Goal: Communication & Community: Ask a question

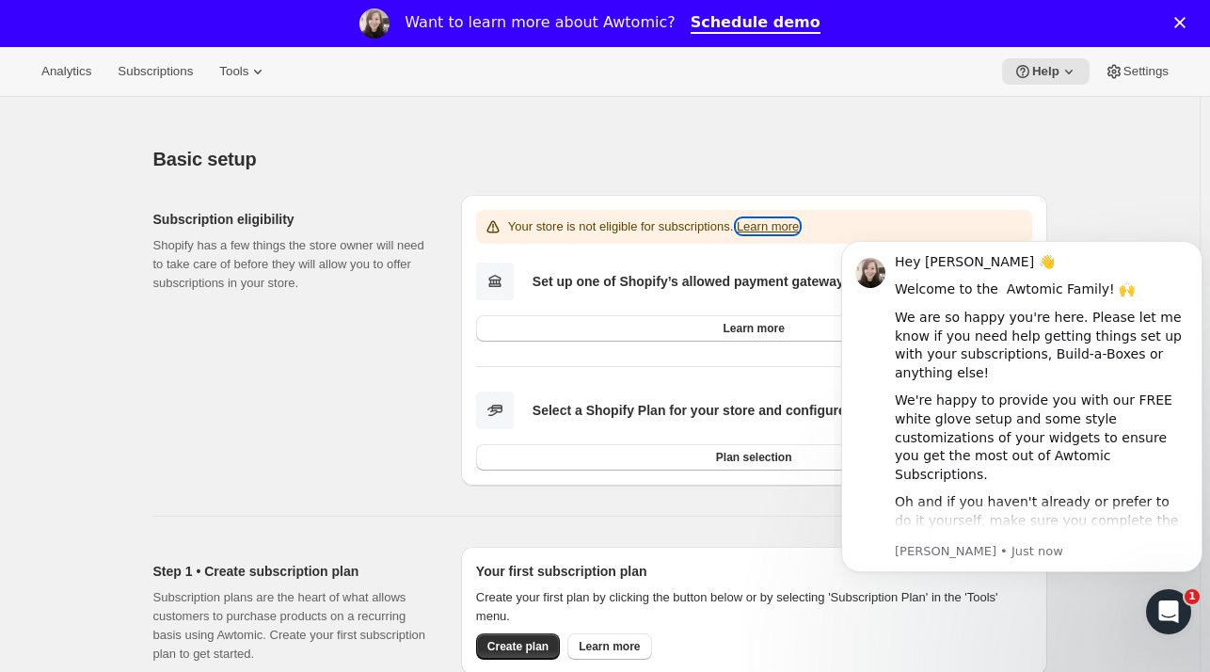
click at [779, 228] on link "Learn more" at bounding box center [768, 226] width 62 height 14
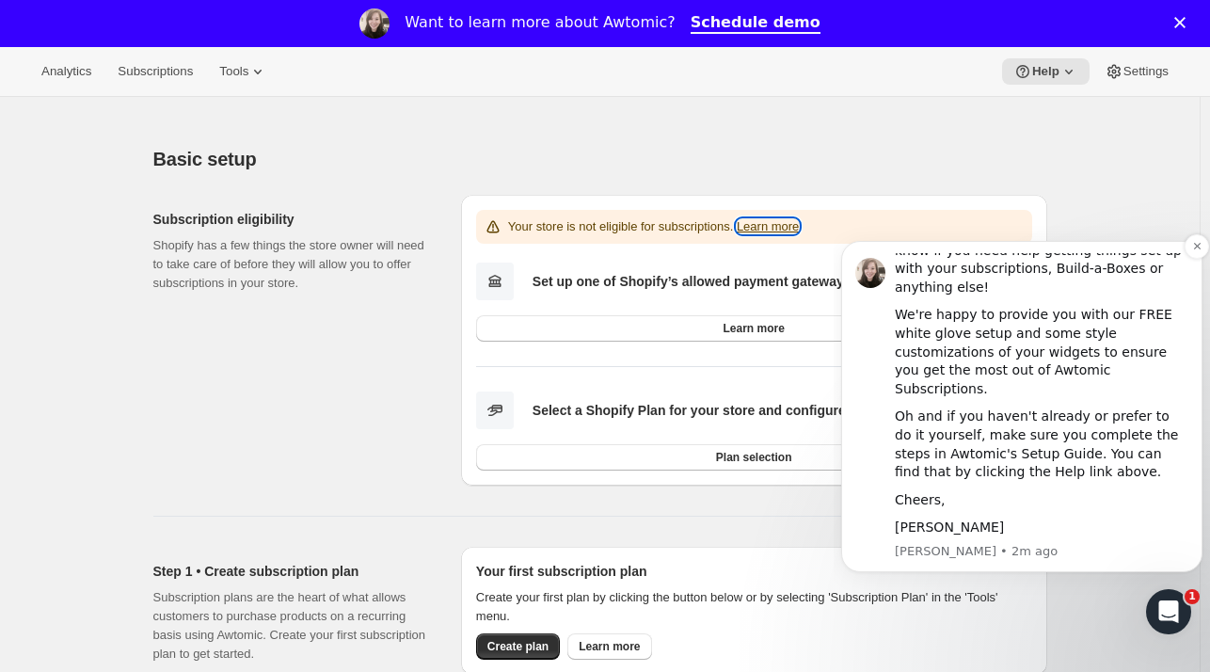
scroll to position [97, 0]
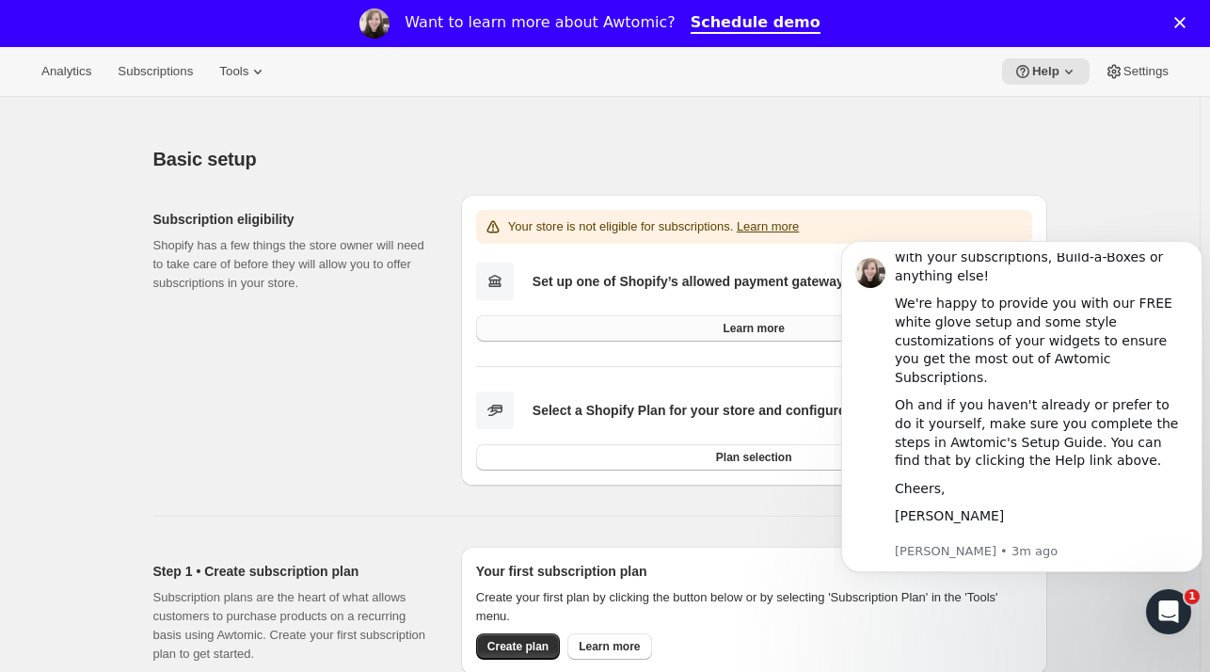
click at [727, 327] on link "Learn more" at bounding box center [754, 328] width 556 height 26
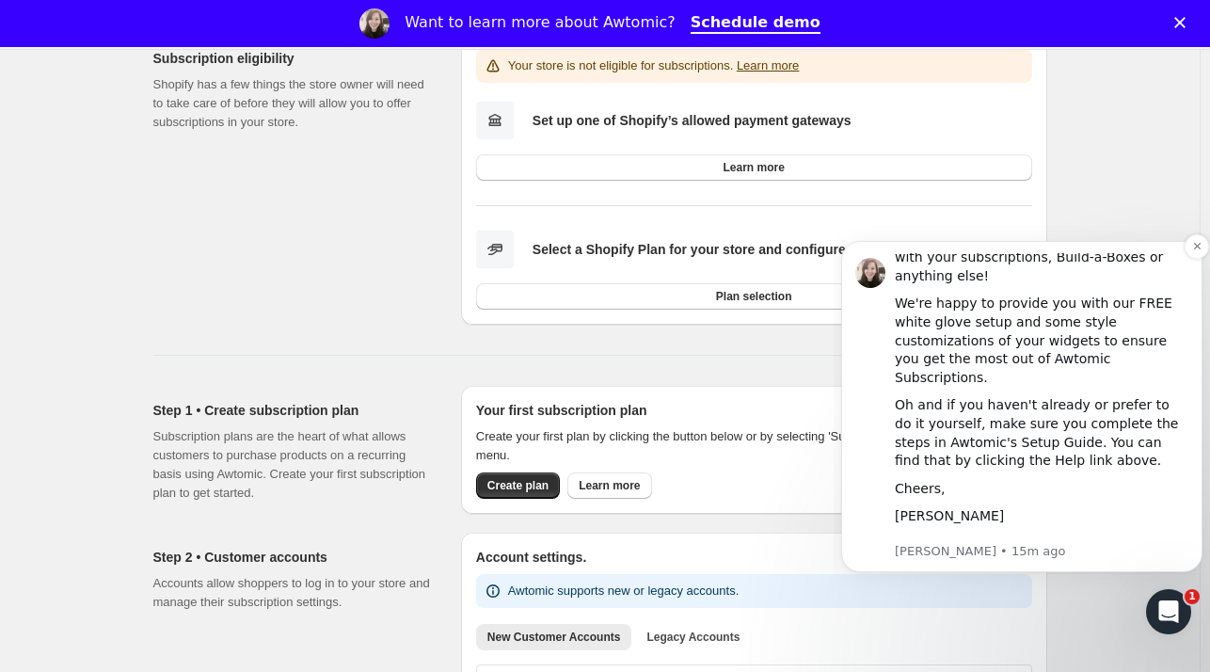
scroll to position [0, 0]
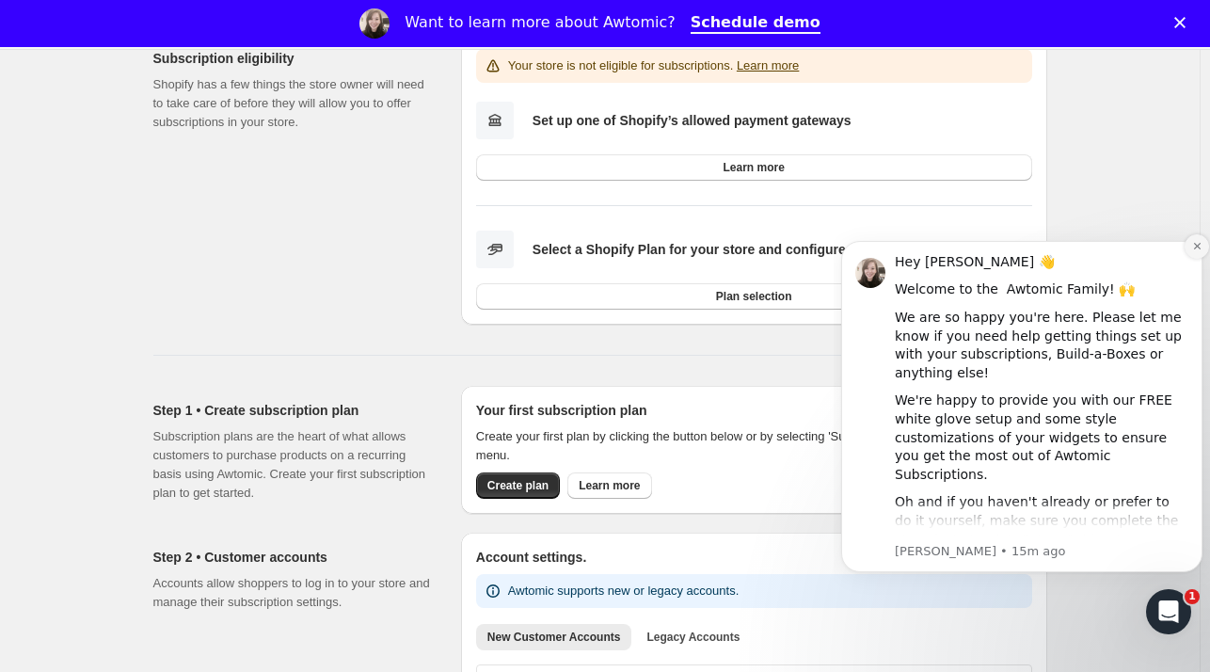
click at [1193, 247] on icon "Dismiss notification" at bounding box center [1198, 246] width 10 height 10
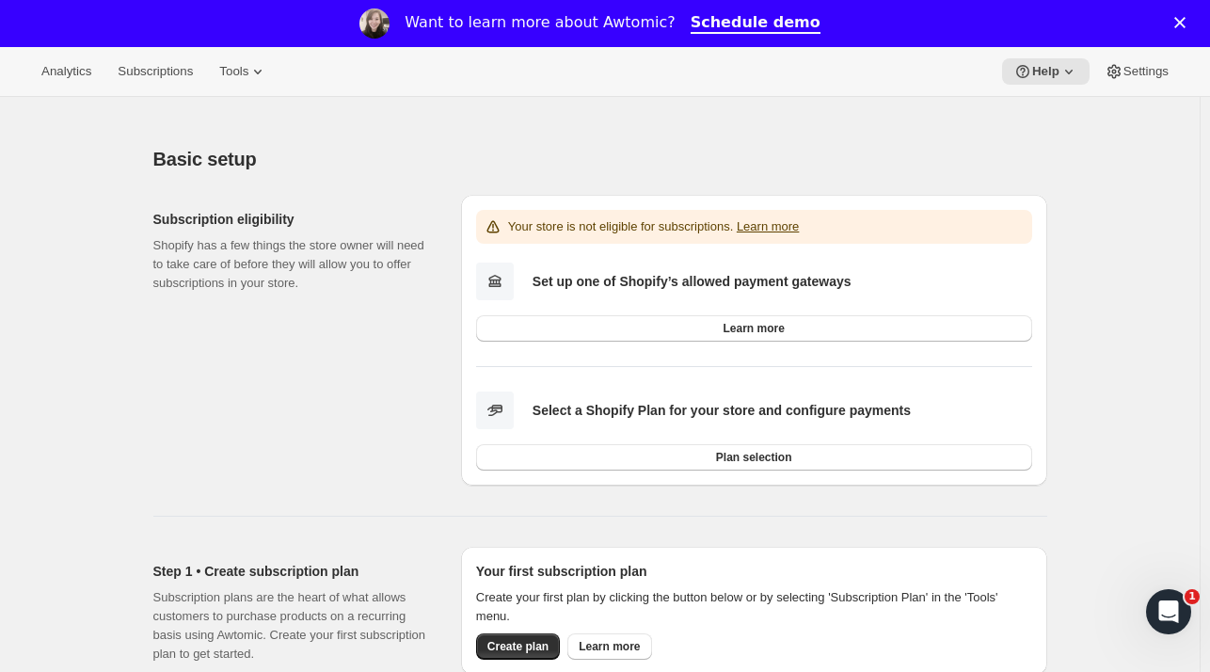
click at [655, 227] on p "Your store is not eligible for subscriptions. Learn more" at bounding box center [654, 226] width 292 height 19
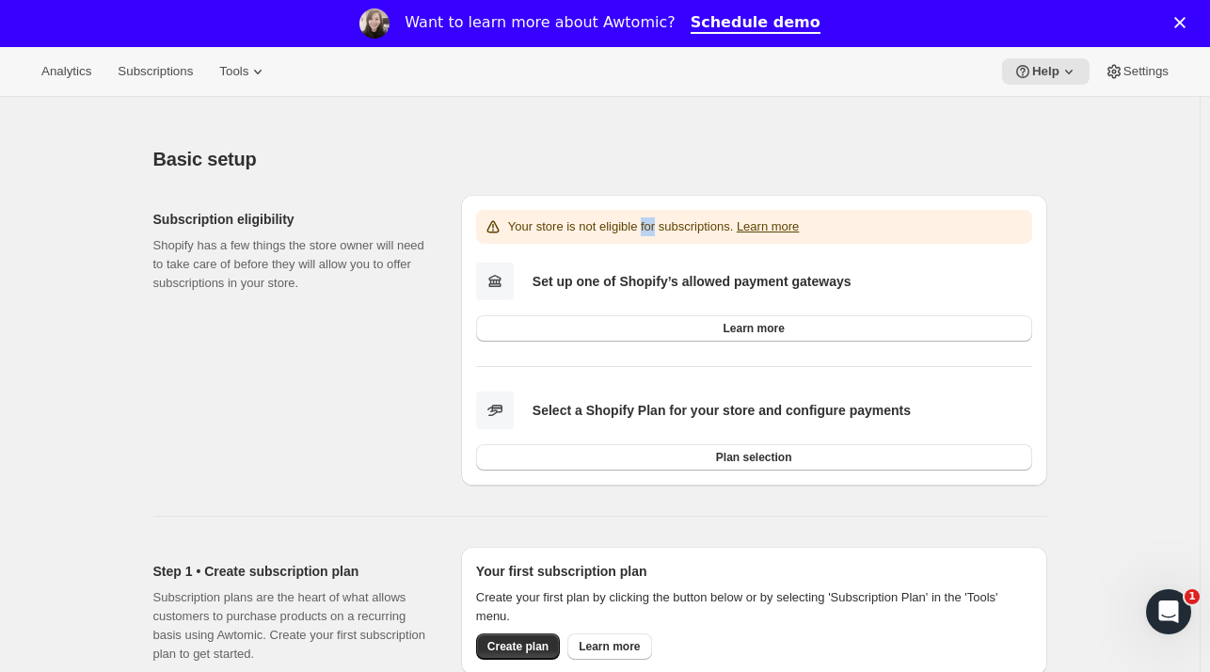
click at [649, 227] on p "Your store is not eligible for subscriptions. Learn more" at bounding box center [654, 226] width 292 height 19
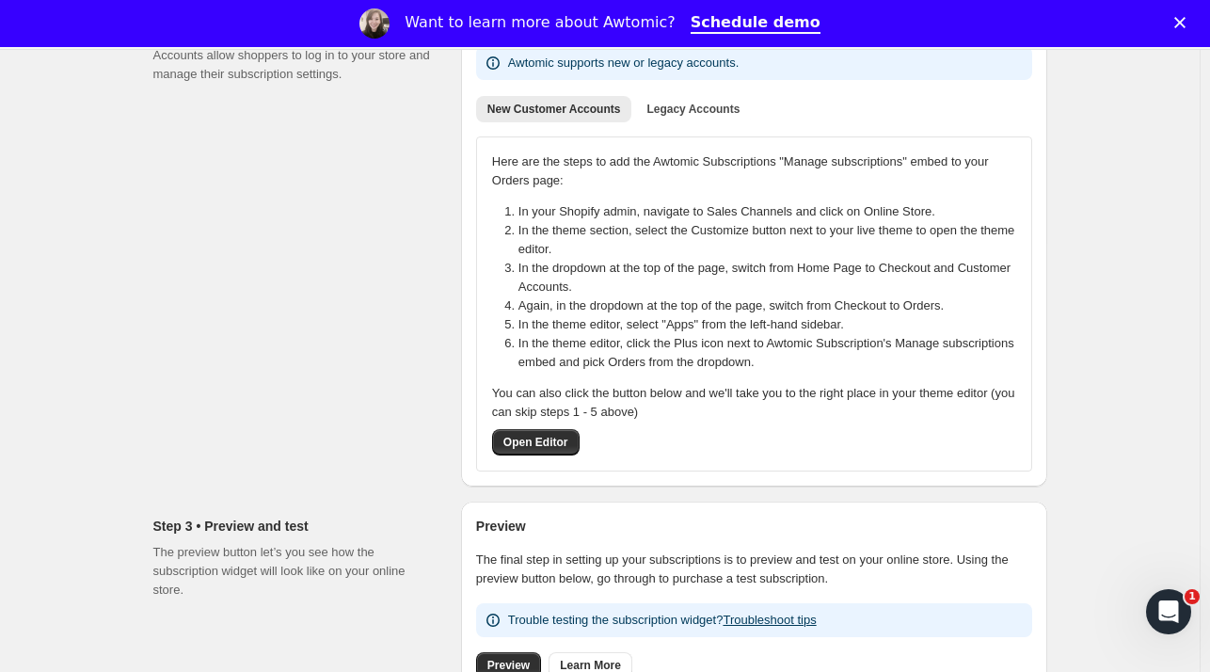
scroll to position [945, 0]
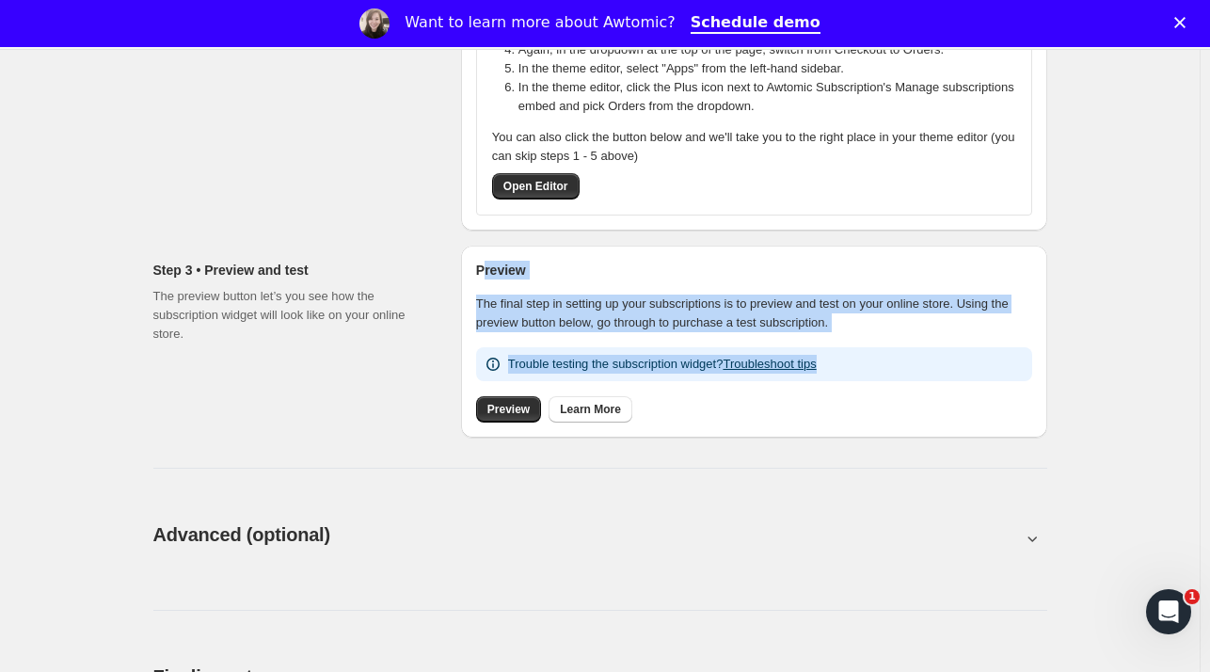
drag, startPoint x: 861, startPoint y: 372, endPoint x: 488, endPoint y: 272, distance: 386.8
click at [488, 272] on div "Preview The final step in setting up your subscriptions is to preview and test …" at bounding box center [754, 342] width 556 height 162
click at [488, 272] on h2 "Preview" at bounding box center [754, 270] width 556 height 19
drag, startPoint x: 488, startPoint y: 272, endPoint x: 881, endPoint y: 370, distance: 405.4
click at [881, 370] on div "Preview The final step in setting up your subscriptions is to preview and test …" at bounding box center [754, 342] width 556 height 162
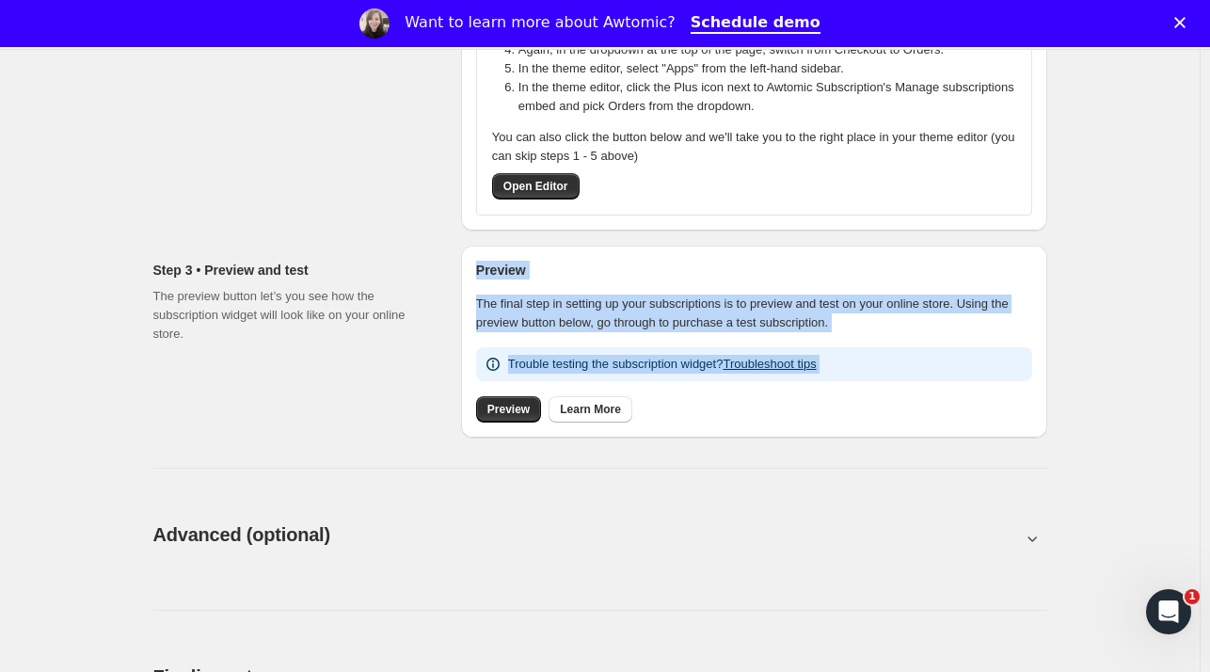
click at [881, 370] on div "Trouble testing the subscription widget? Troubleshoot tips" at bounding box center [754, 364] width 541 height 19
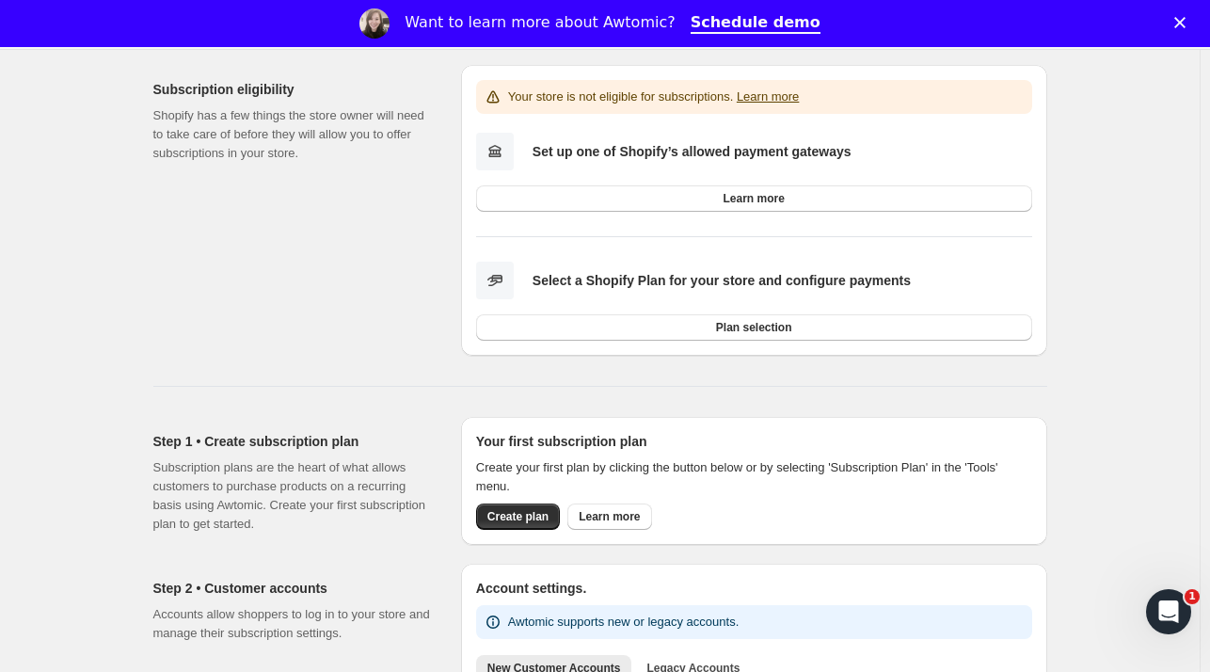
scroll to position [0, 0]
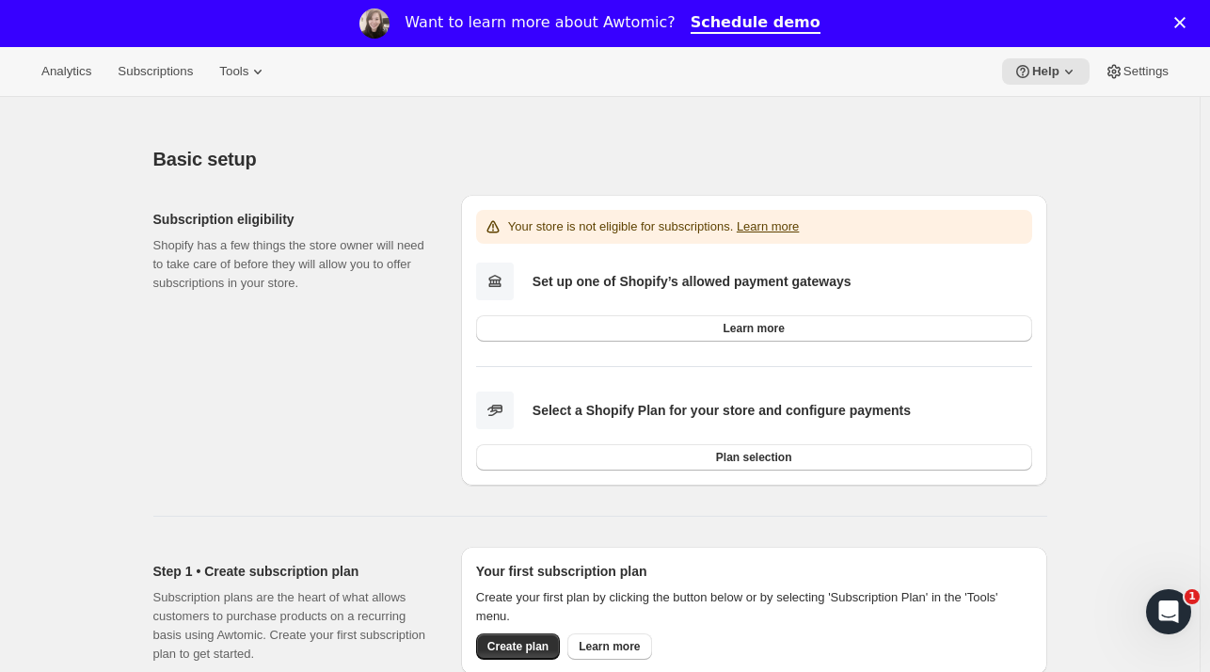
click at [1178, 617] on icon "Open Intercom Messenger" at bounding box center [1169, 612] width 31 height 31
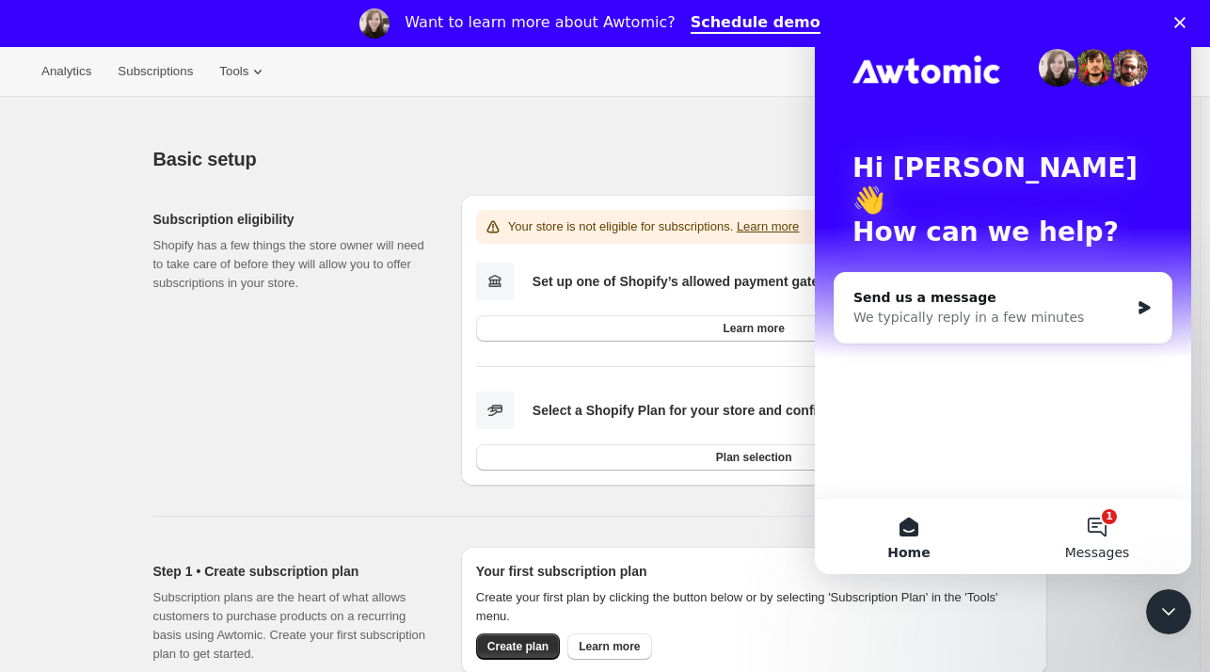
click at [1107, 536] on button "1 Messages" at bounding box center [1097, 536] width 188 height 75
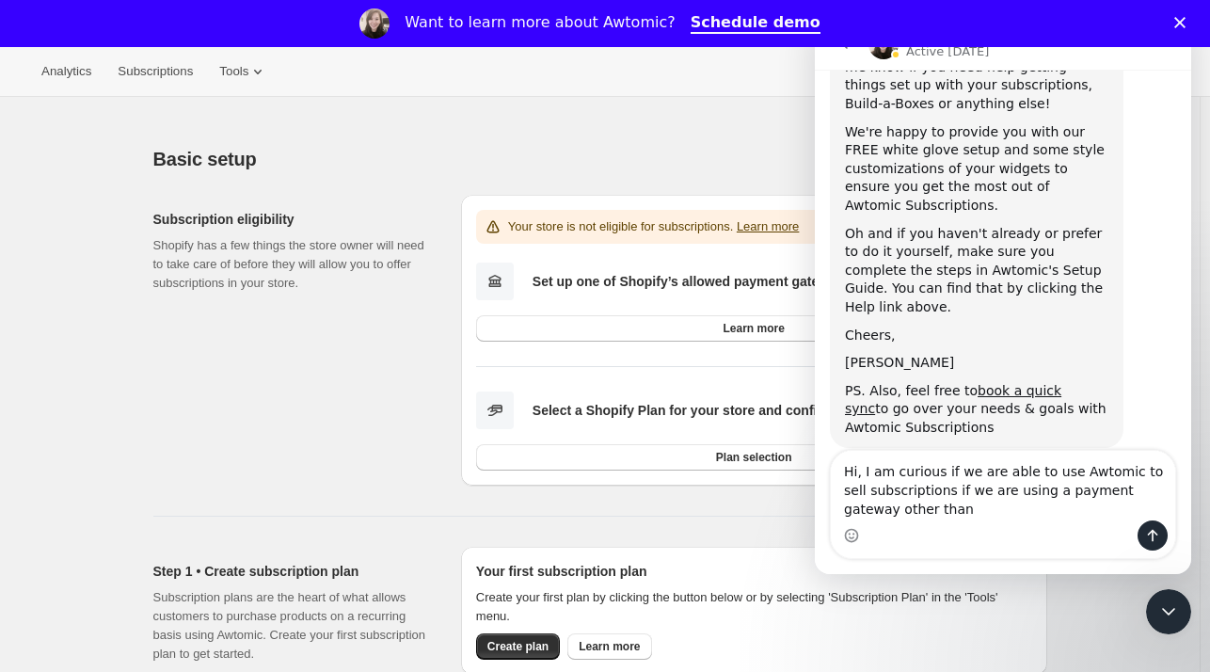
scroll to position [213, 0]
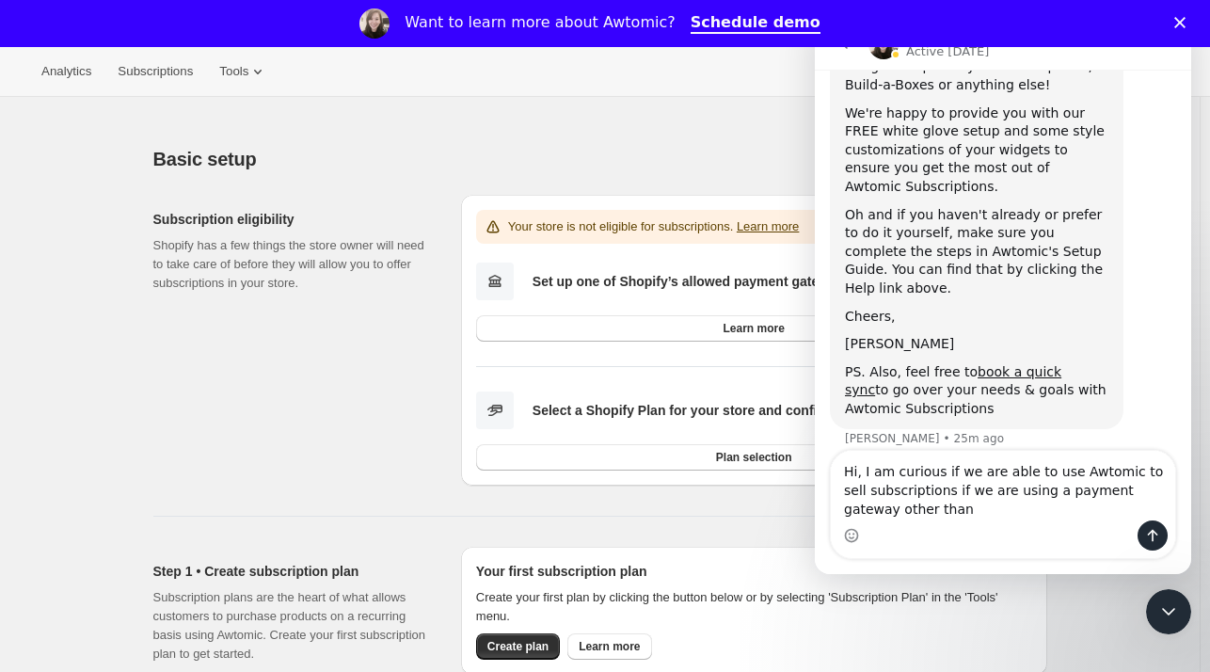
type textarea "Hi, I am curious if we are able to use Awtomic to sell subscriptions if we are …"
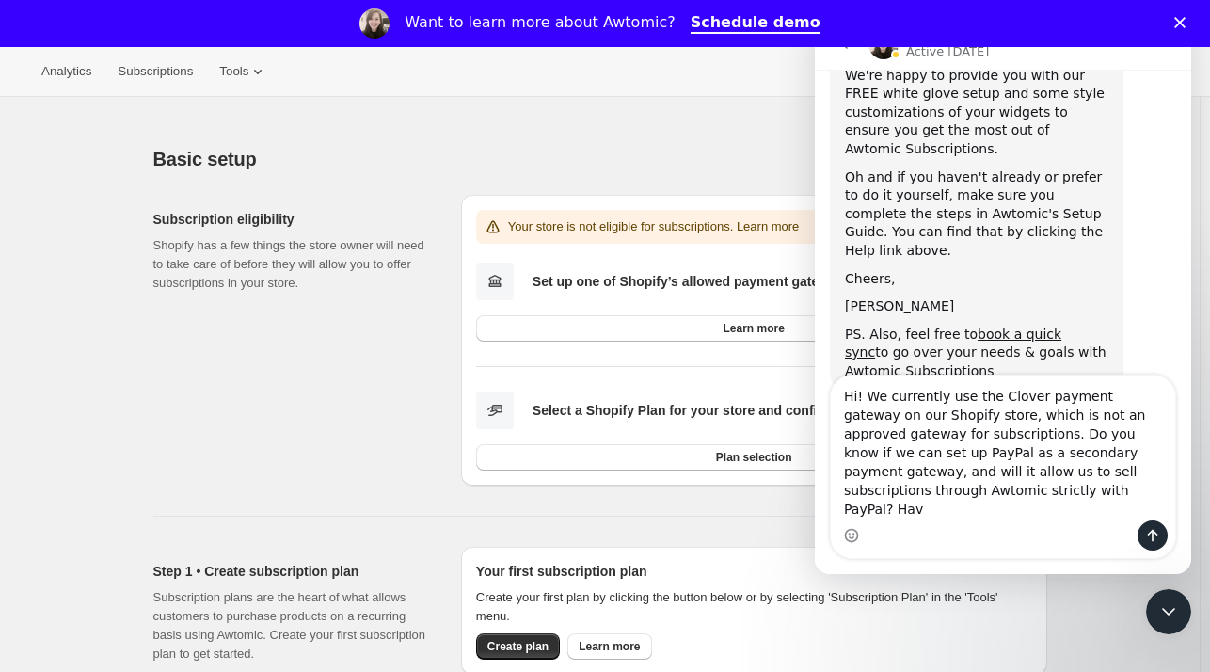
scroll to position [269, 0]
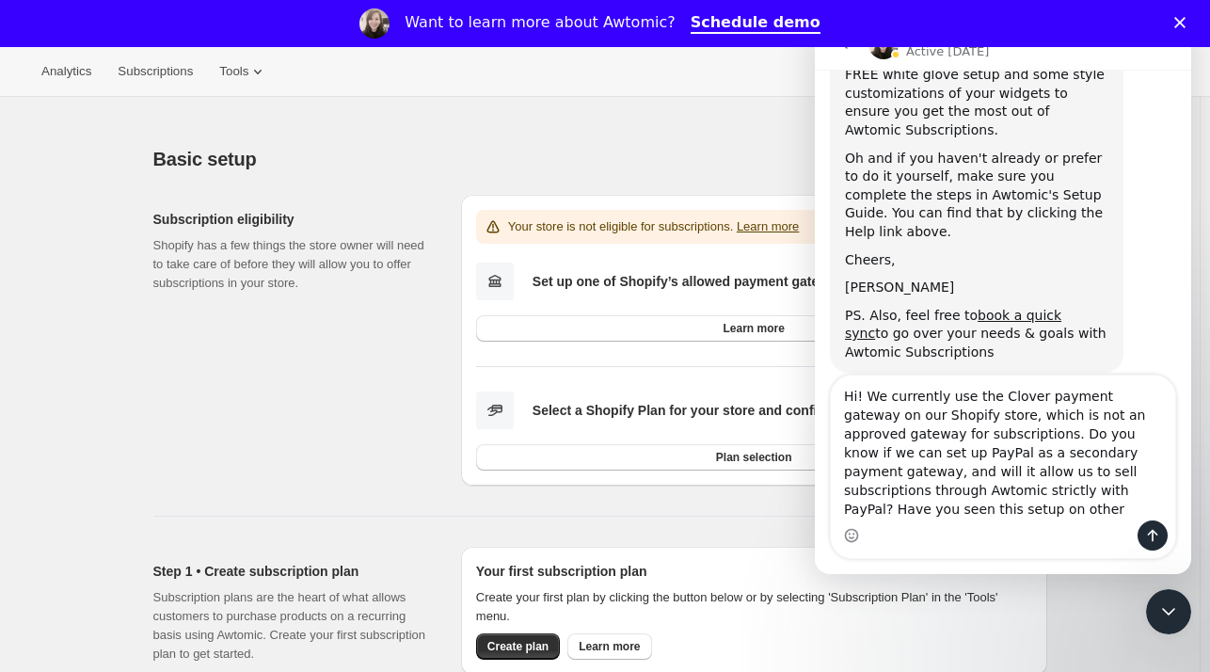
type textarea "Hi! We currently use the Clover payment gateway on our Shopify store, which is …"
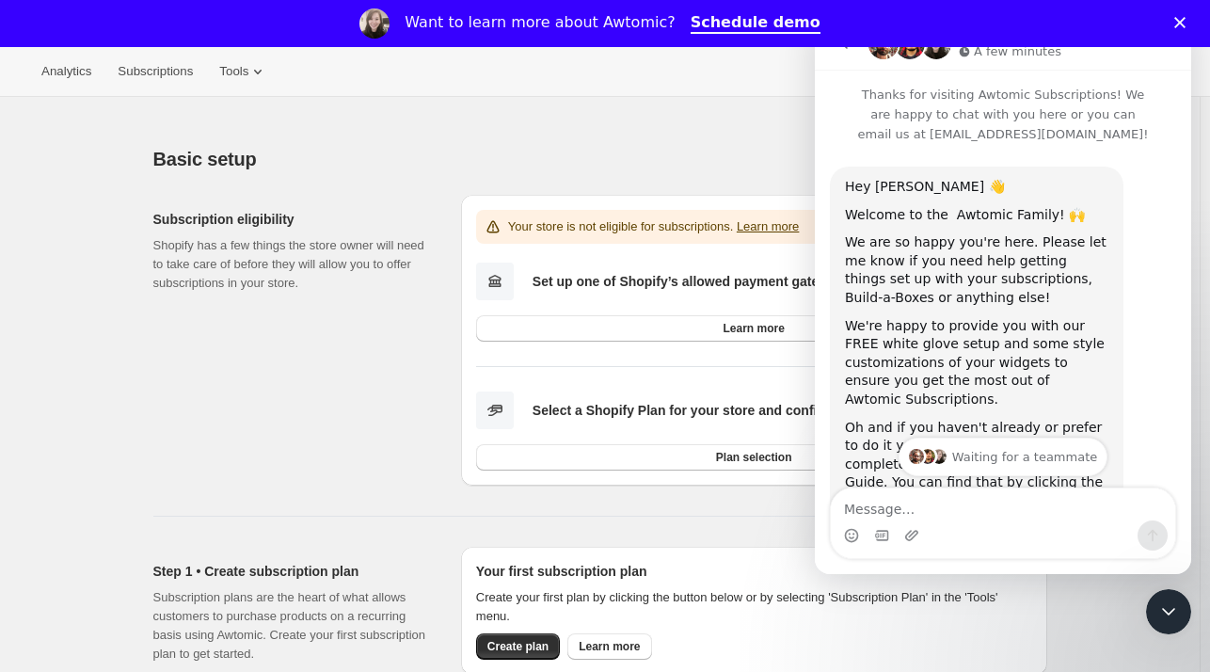
scroll to position [534, 0]
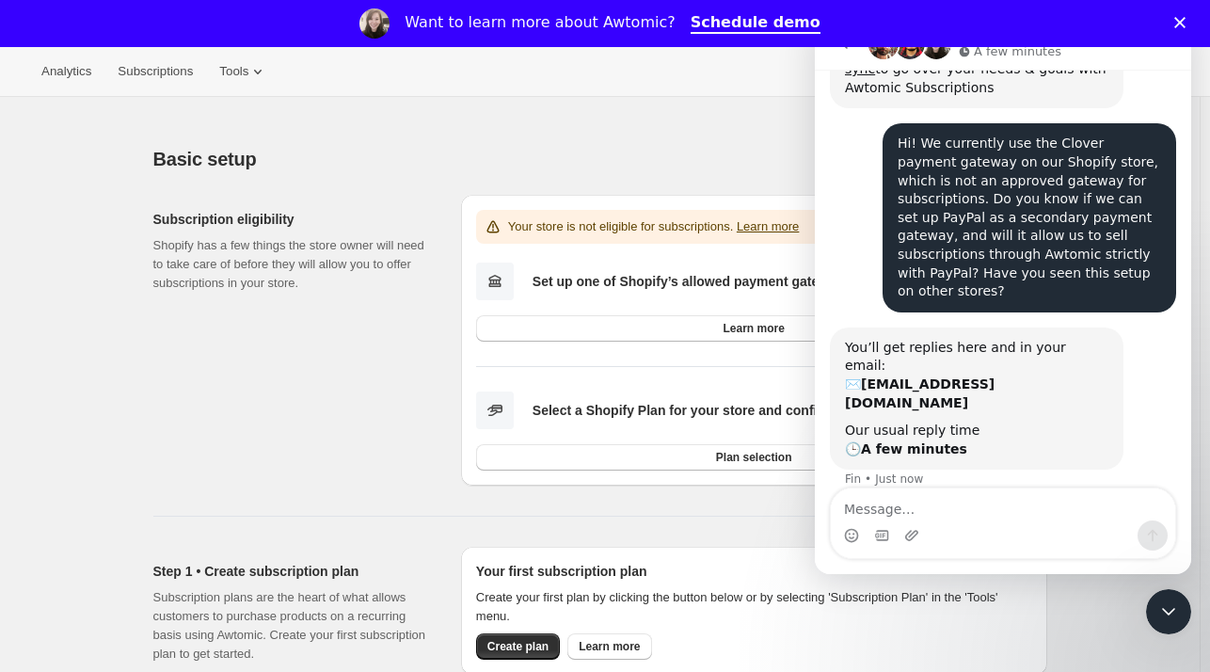
click at [966, 527] on div "Waiting for a teammate" at bounding box center [1003, 534] width 339 height 15
drag, startPoint x: 966, startPoint y: 460, endPoint x: 984, endPoint y: 459, distance: 17.9
click at [984, 527] on div "Waiting for a teammate" at bounding box center [1003, 534] width 339 height 15
click at [954, 504] on textarea "Message…" at bounding box center [1003, 504] width 344 height 32
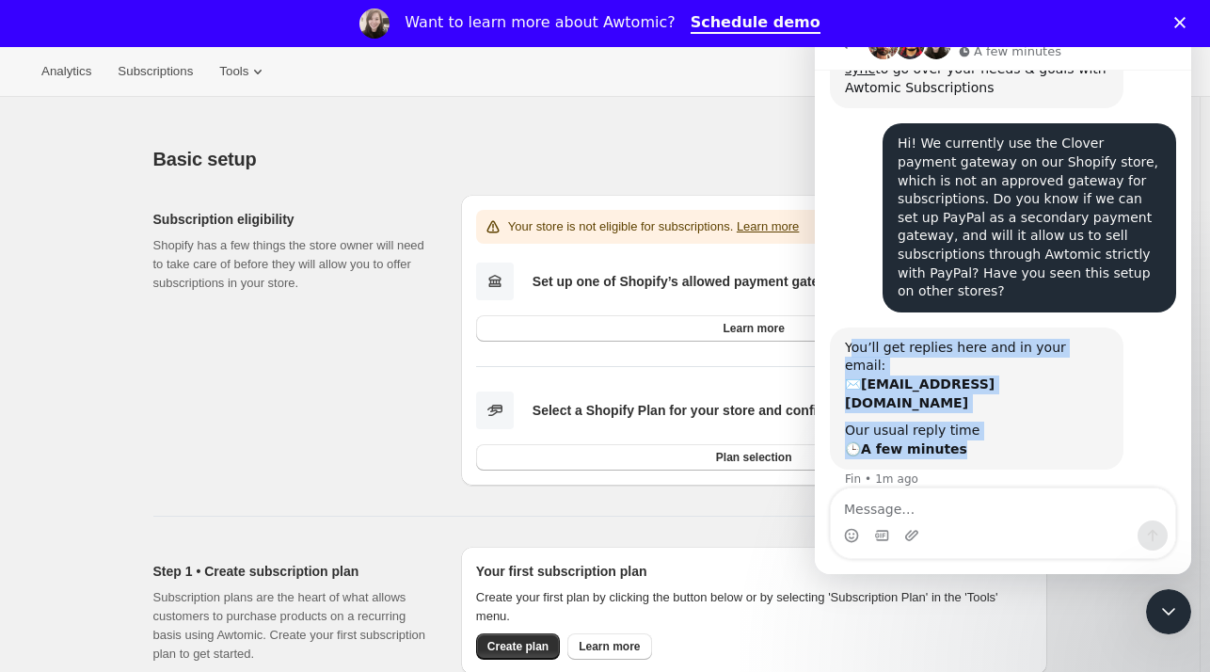
drag, startPoint x: 968, startPoint y: 374, endPoint x: 855, endPoint y: 305, distance: 132.2
click at [855, 339] on div "You’ll get replies here and in your email: ✉️ [EMAIL_ADDRESS][DOMAIN_NAME] Our …" at bounding box center [977, 399] width 264 height 120
click at [855, 339] on div "You’ll get replies here and in your email: ✉️ [EMAIL_ADDRESS][DOMAIN_NAME]" at bounding box center [977, 375] width 264 height 73
drag, startPoint x: 846, startPoint y: 307, endPoint x: 973, endPoint y: 374, distance: 143.6
click at [973, 374] on div "You’ll get replies here and in your email: ✉️ [EMAIL_ADDRESS][DOMAIN_NAME] Our …" at bounding box center [977, 399] width 264 height 120
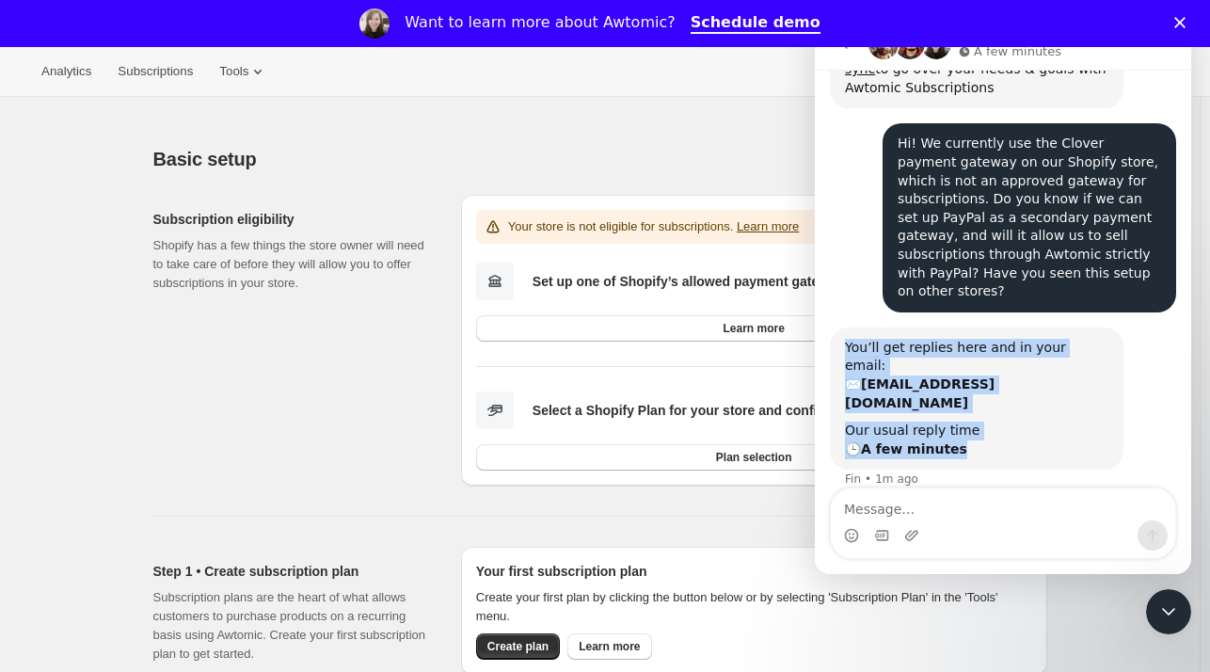
click at [973, 422] on div "Our usual reply time 🕒 A few minutes" at bounding box center [977, 440] width 264 height 37
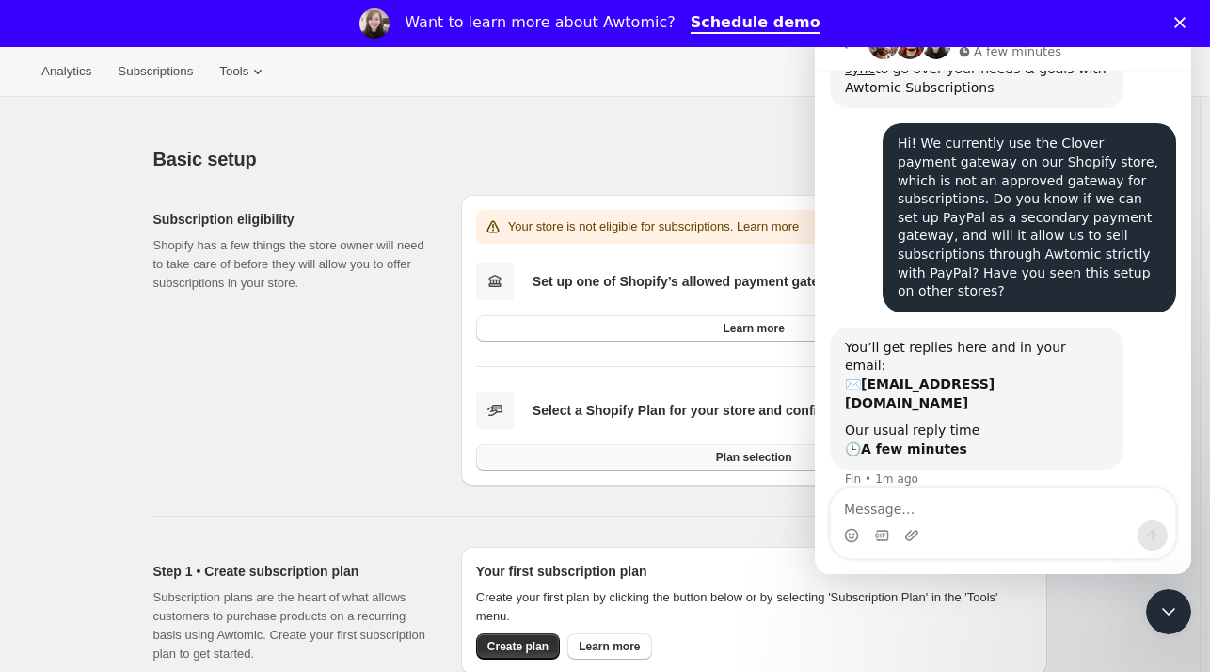
click at [653, 453] on button "Plan selection" at bounding box center [754, 457] width 556 height 26
click at [742, 142] on div "Basic setup. This page is ready Basic setup" at bounding box center [600, 159] width 894 height 72
click at [1186, 17] on icon "Close" at bounding box center [1180, 22] width 11 height 11
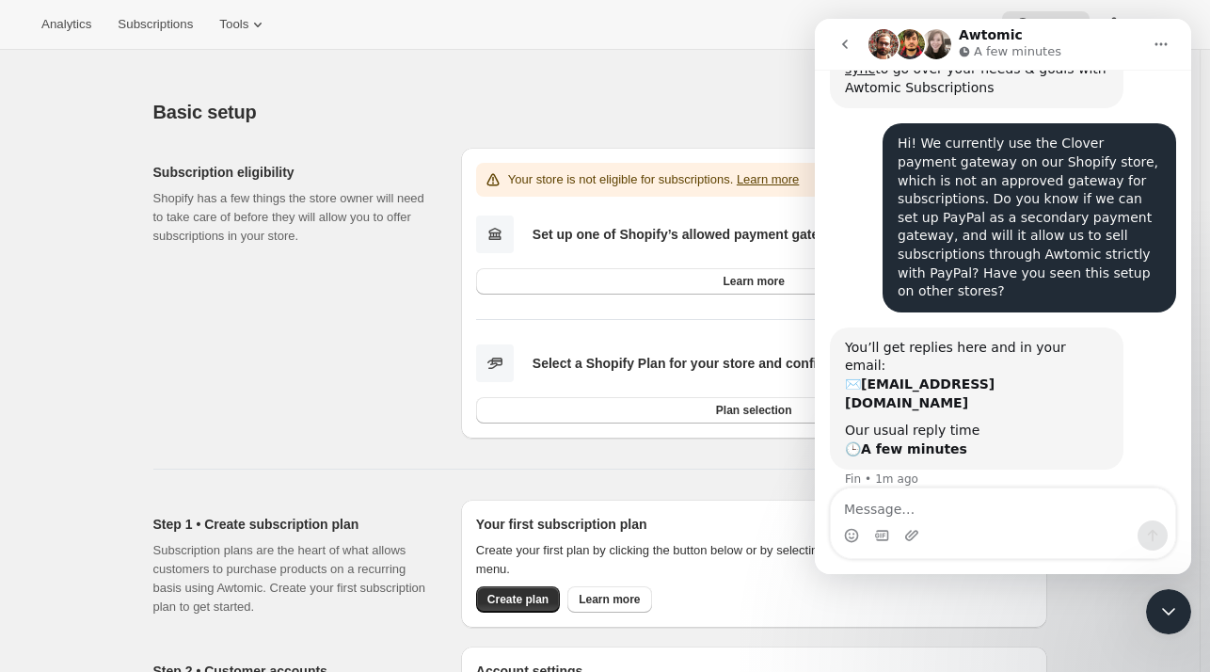
click at [1161, 42] on icon "Home" at bounding box center [1161, 44] width 15 height 15
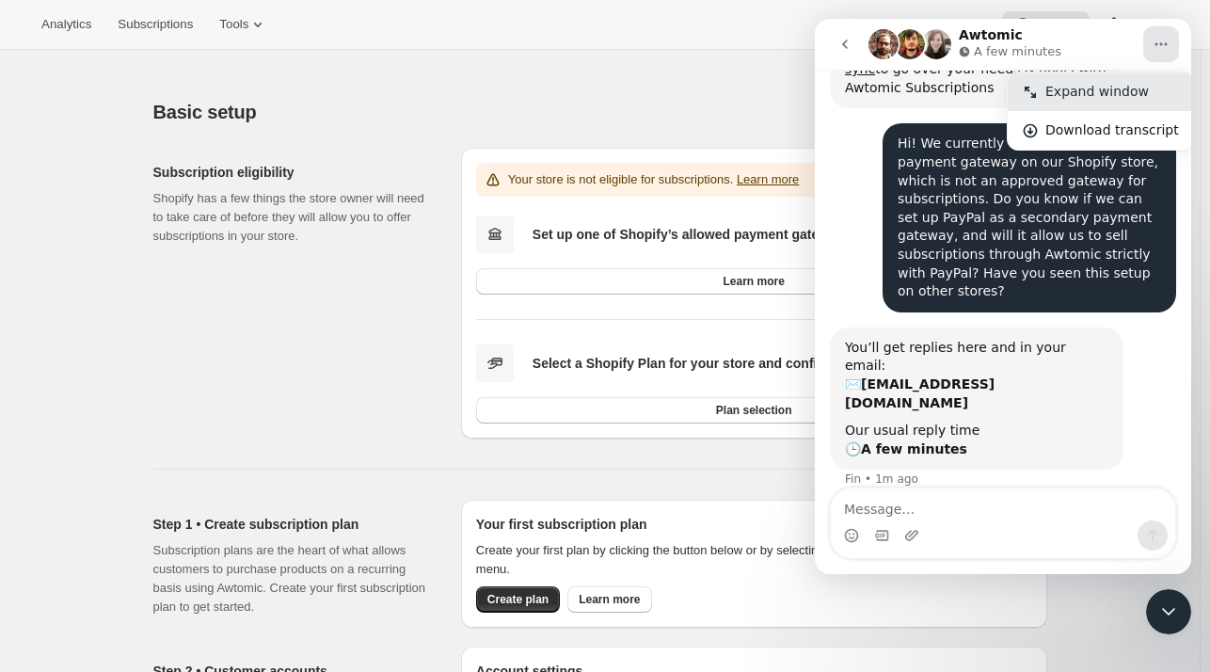
click at [1118, 74] on div "Expand window" at bounding box center [1101, 91] width 186 height 39
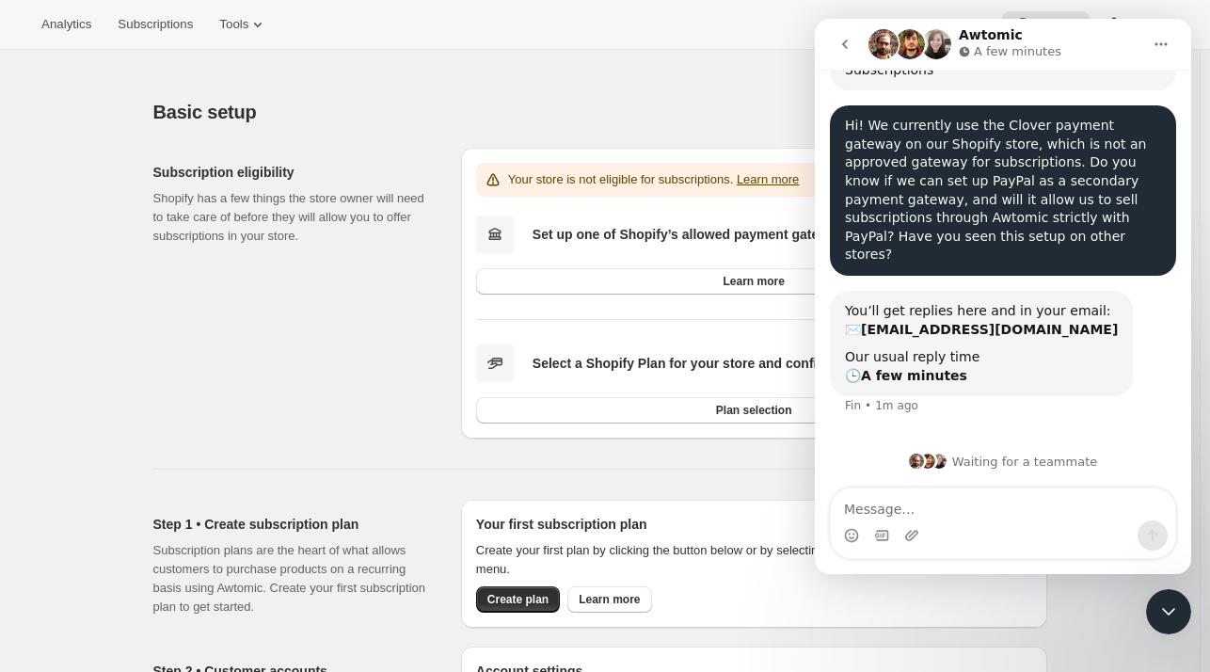
scroll to position [329, 0]
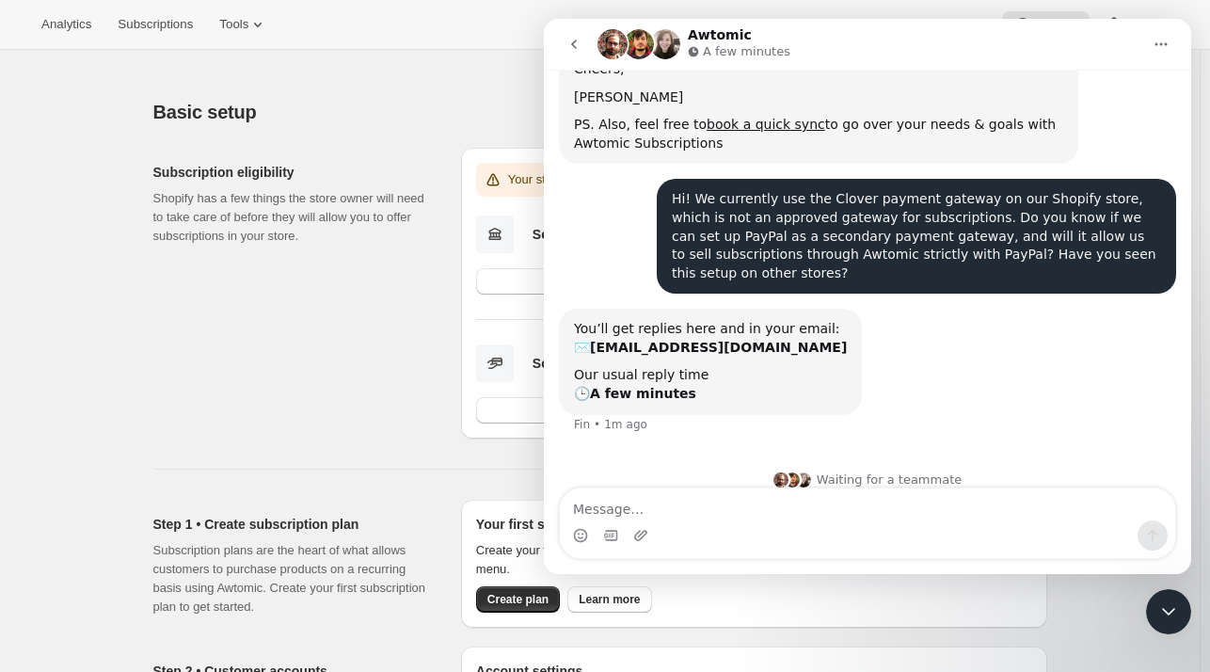
click at [1156, 47] on icon "Home" at bounding box center [1161, 44] width 15 height 15
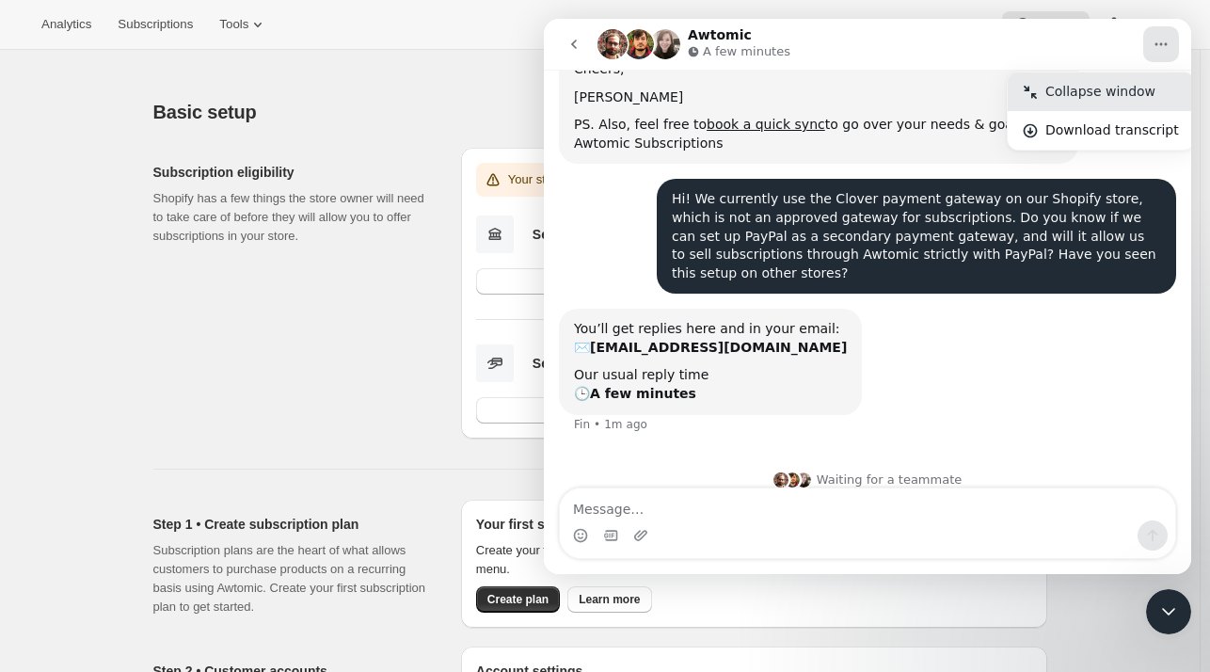
click at [1097, 91] on div "Collapse window" at bounding box center [1113, 92] width 134 height 20
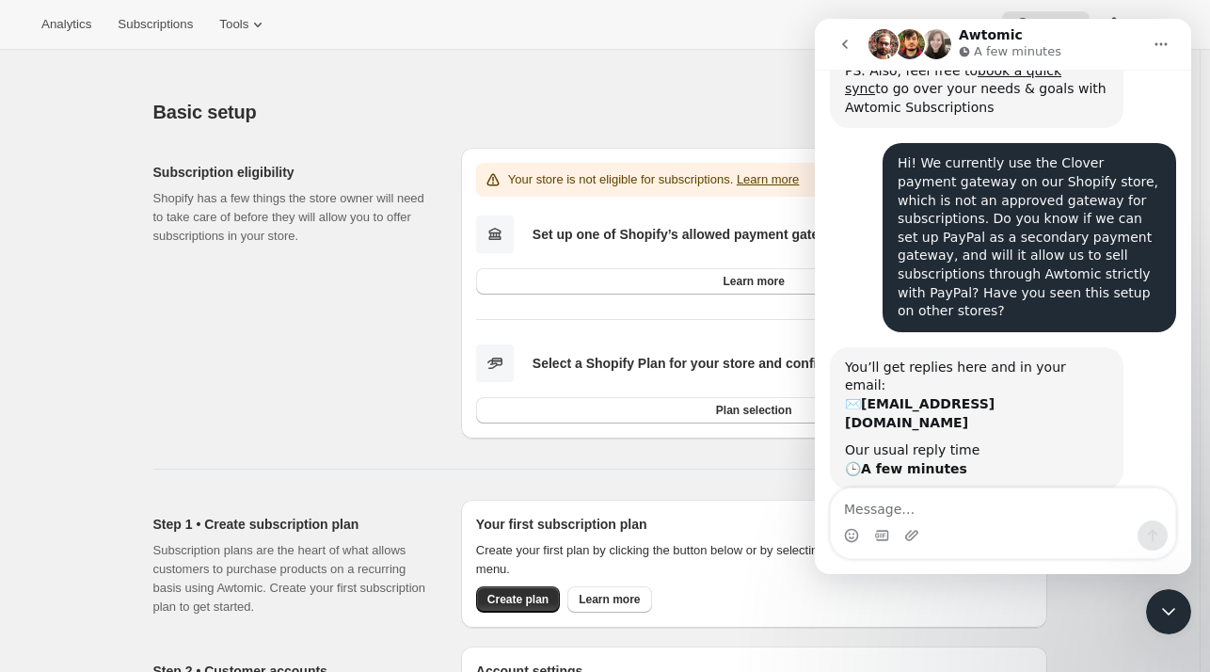
scroll to position [534, 0]
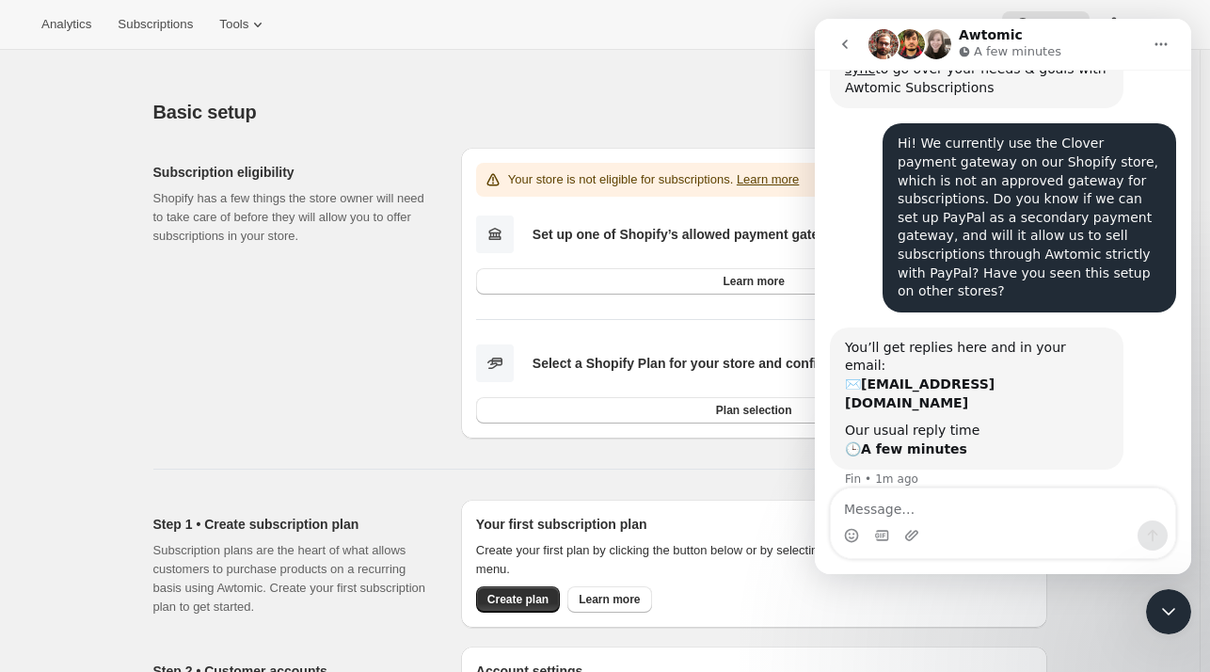
click at [1167, 609] on icon "Close Intercom Messenger" at bounding box center [1169, 612] width 23 height 23
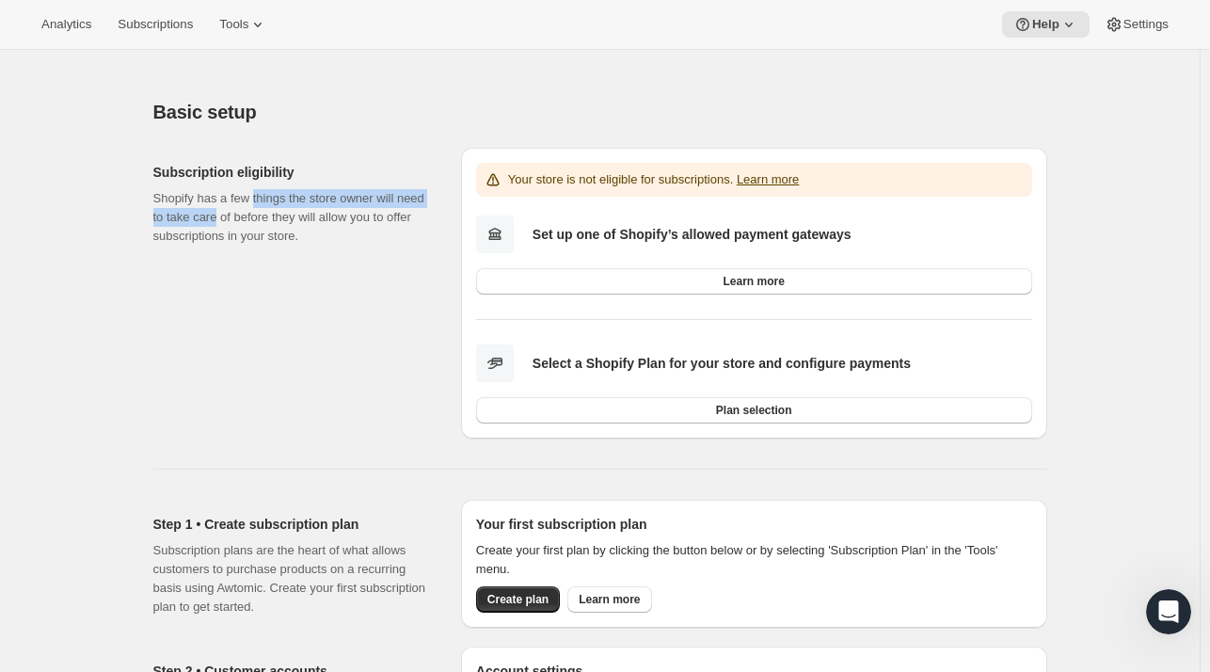
drag, startPoint x: 256, startPoint y: 202, endPoint x: 220, endPoint y: 225, distance: 42.3
click at [220, 225] on p "Shopify has a few things the store owner will need to take care of before they …" at bounding box center [292, 217] width 278 height 56
drag, startPoint x: 221, startPoint y: 237, endPoint x: 288, endPoint y: 206, distance: 73.7
click at [288, 206] on p "Shopify has a few things the store owner will need to take care of before they …" at bounding box center [292, 217] width 278 height 56
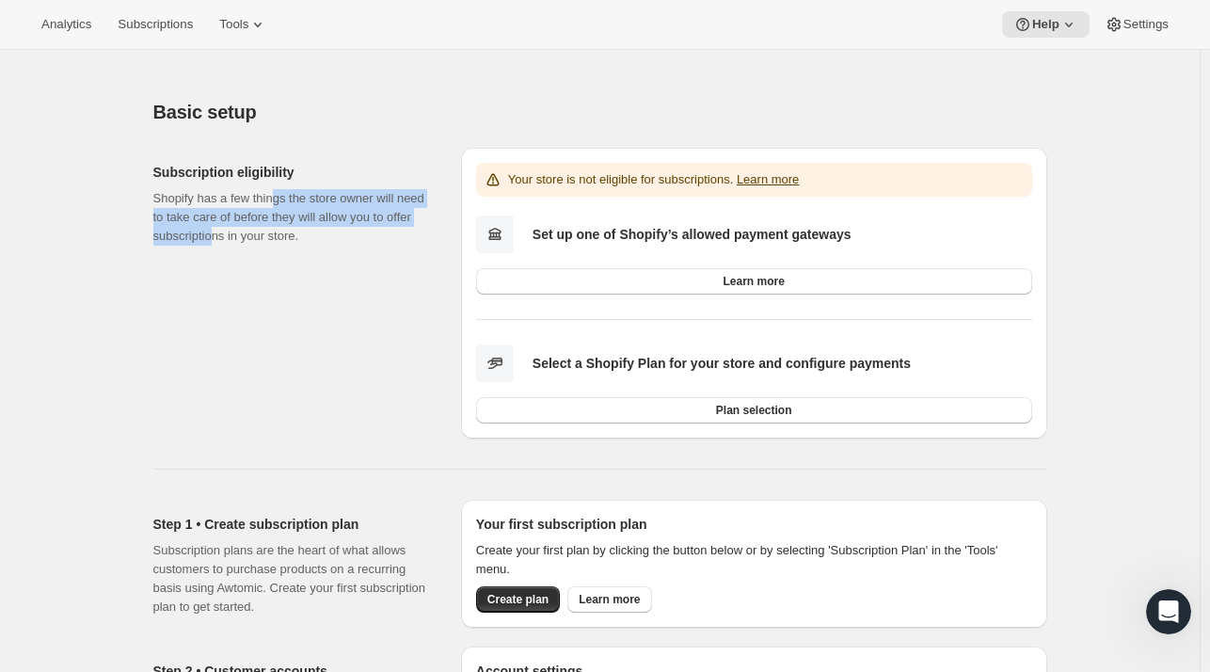
drag, startPoint x: 275, startPoint y: 198, endPoint x: 205, endPoint y: 238, distance: 80.6
click at [205, 238] on p "Shopify has a few things the store owner will need to take care of before they …" at bounding box center [292, 217] width 278 height 56
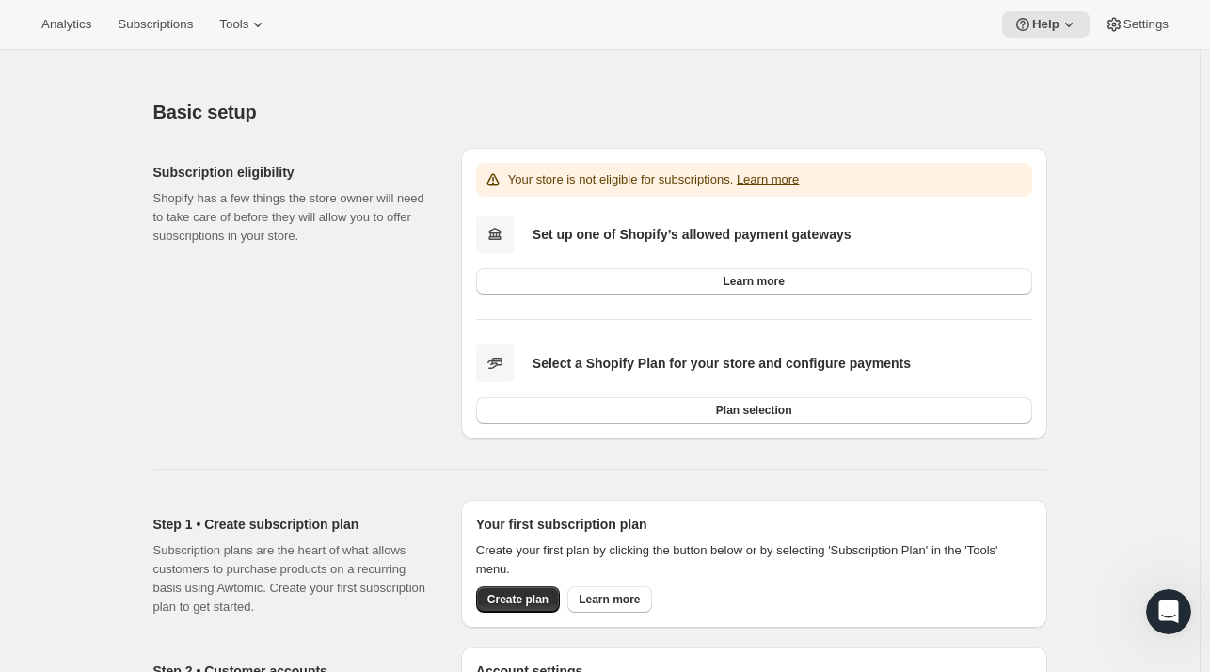
click at [1169, 624] on icon "Open Intercom Messenger" at bounding box center [1169, 612] width 31 height 31
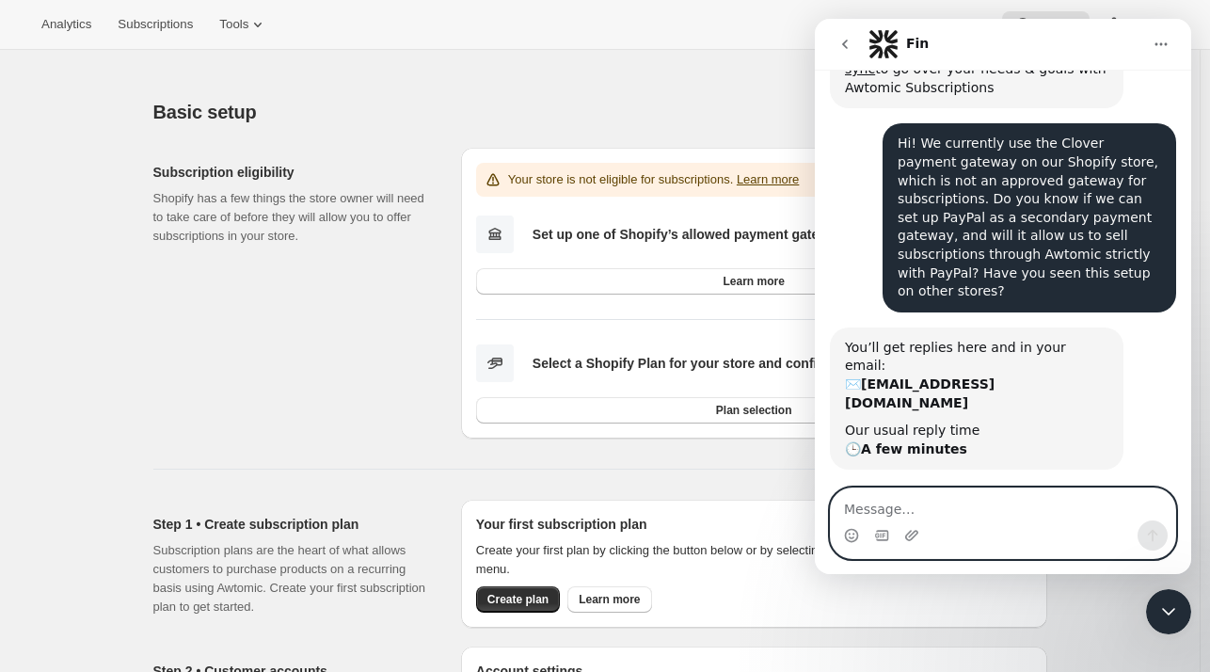
scroll to position [611, 0]
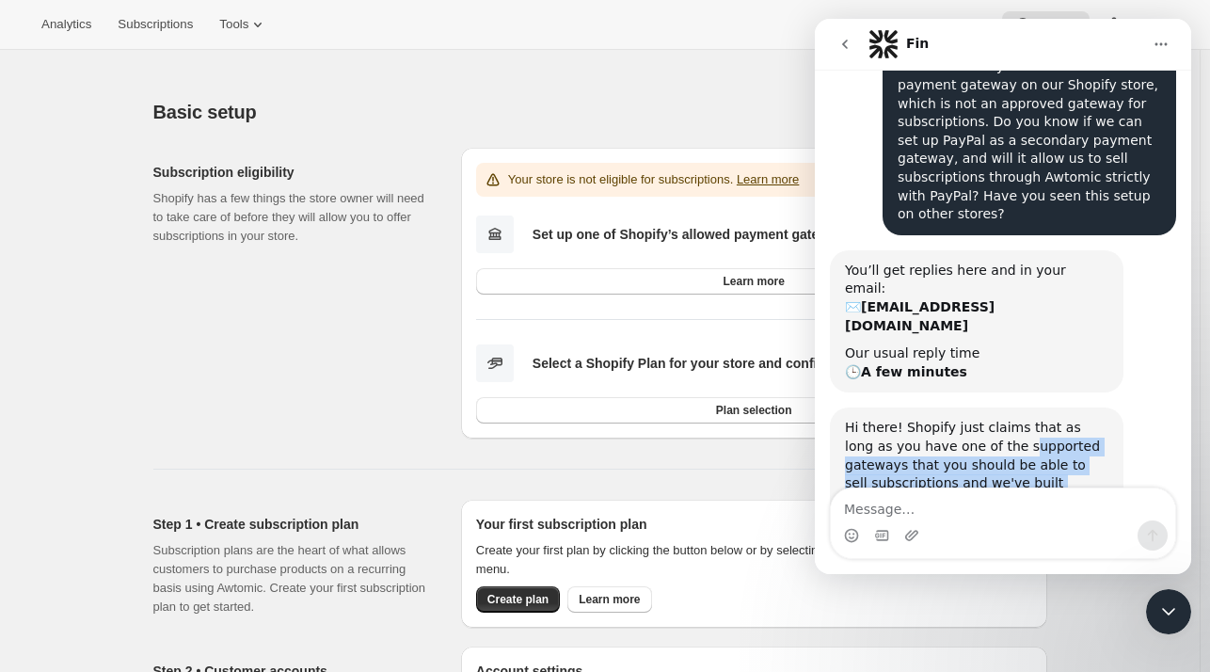
drag, startPoint x: 962, startPoint y: 425, endPoint x: 969, endPoint y: 368, distance: 57.9
click at [969, 419] on div "Hi there! Shopify just claims that as long as you have one of the supported gat…" at bounding box center [977, 474] width 264 height 111
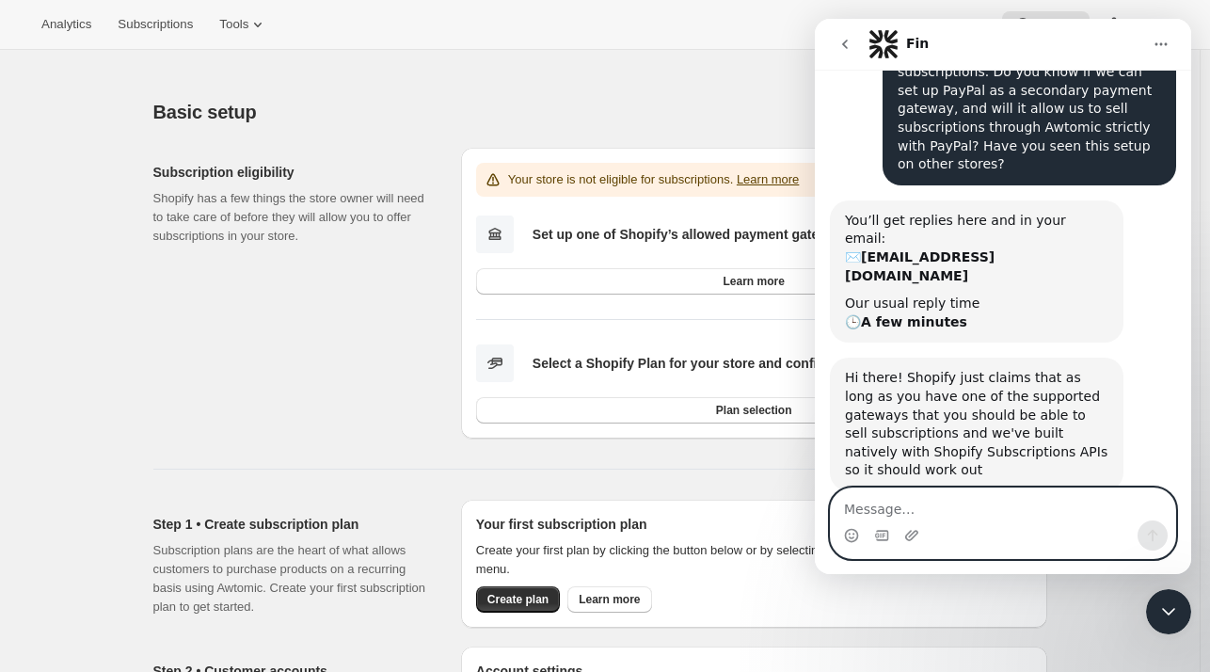
scroll to position [683, 0]
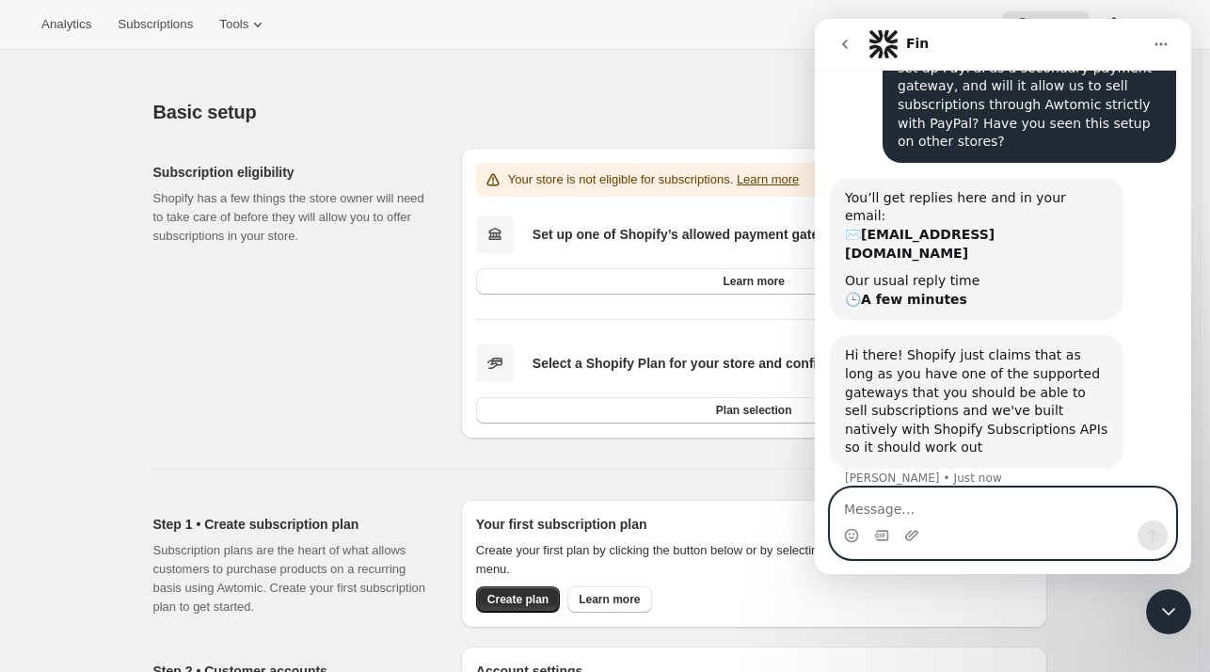
click at [911, 519] on textarea "Message…" at bounding box center [1003, 504] width 344 height 32
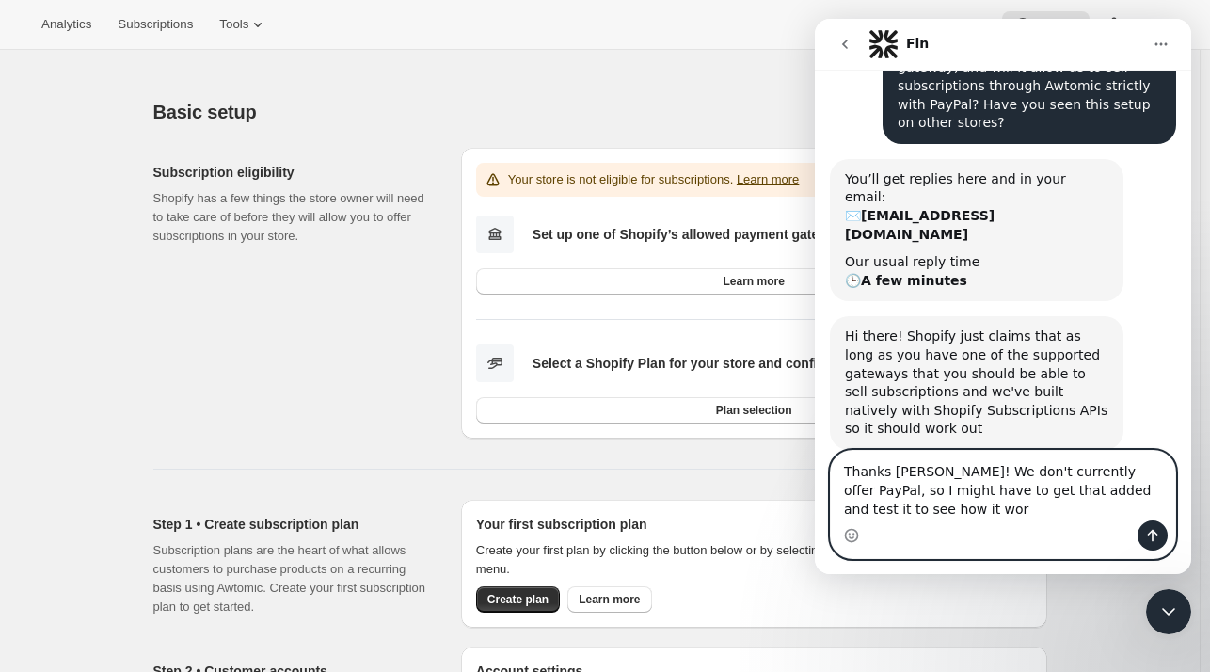
scroll to position [721, 0]
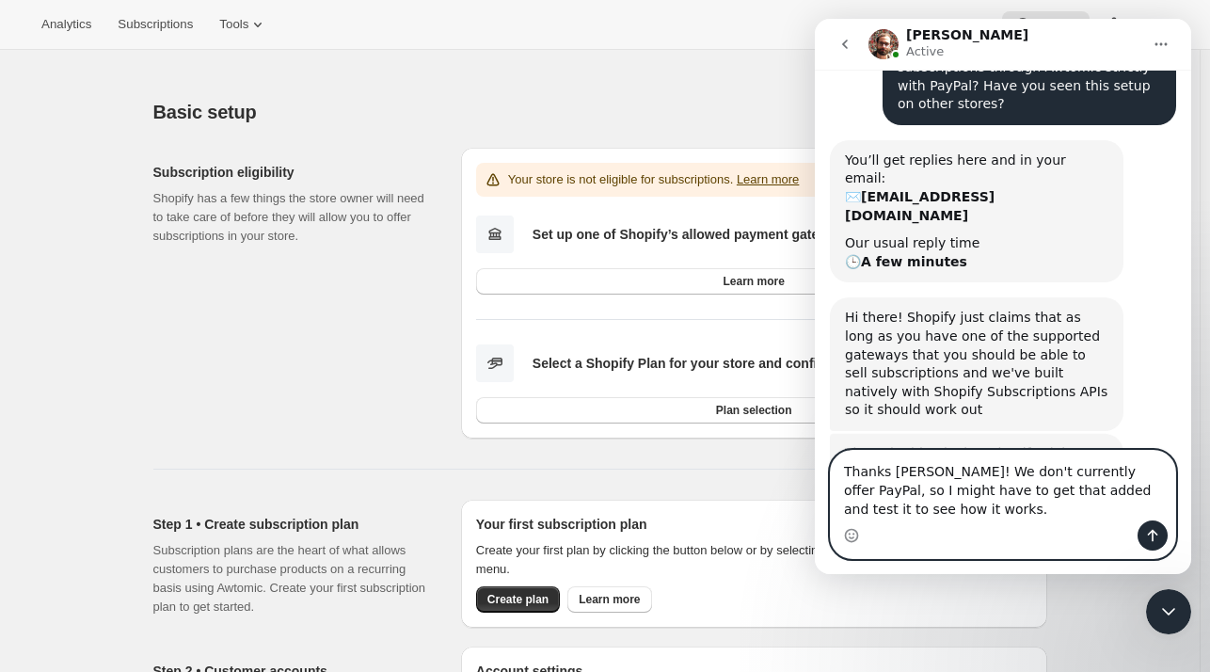
type textarea "Thanks [PERSON_NAME]! We don't currently offer PayPal, so I might have to get t…"
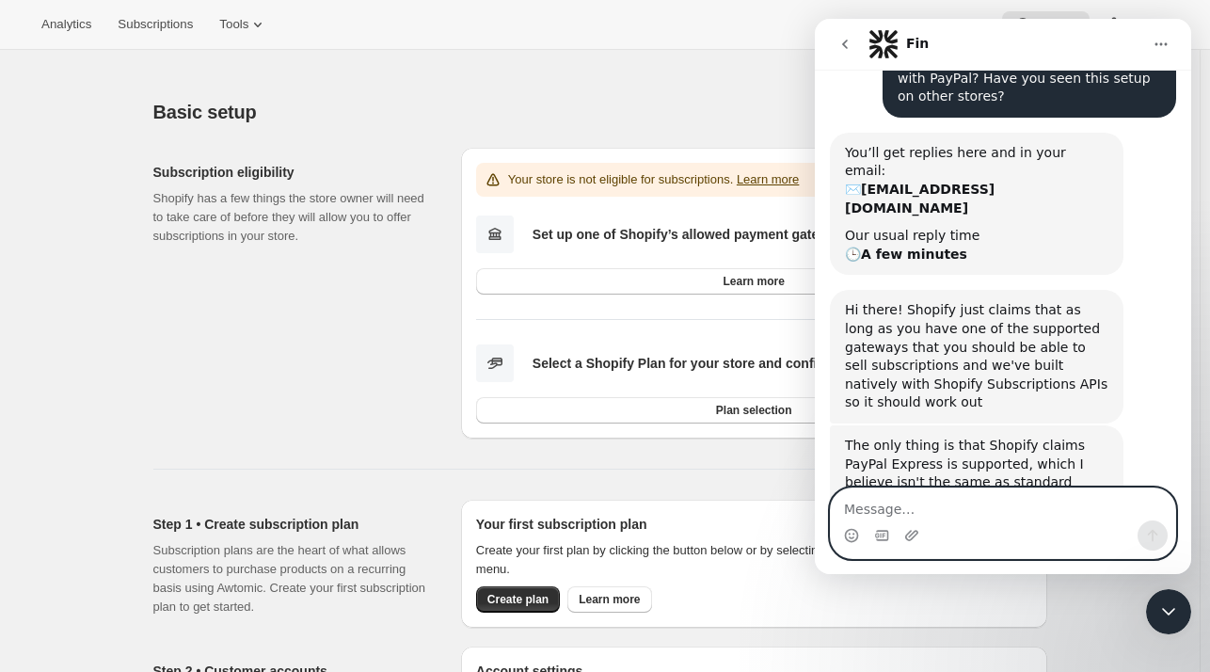
scroll to position [783, 0]
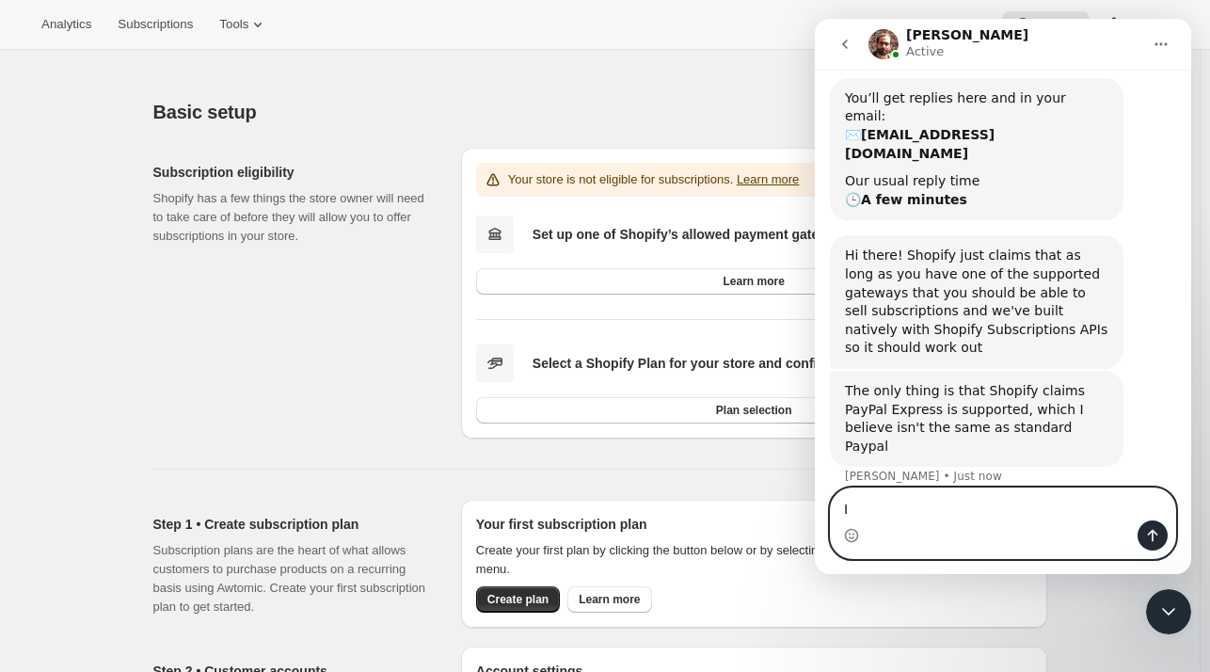
type textarea "I"
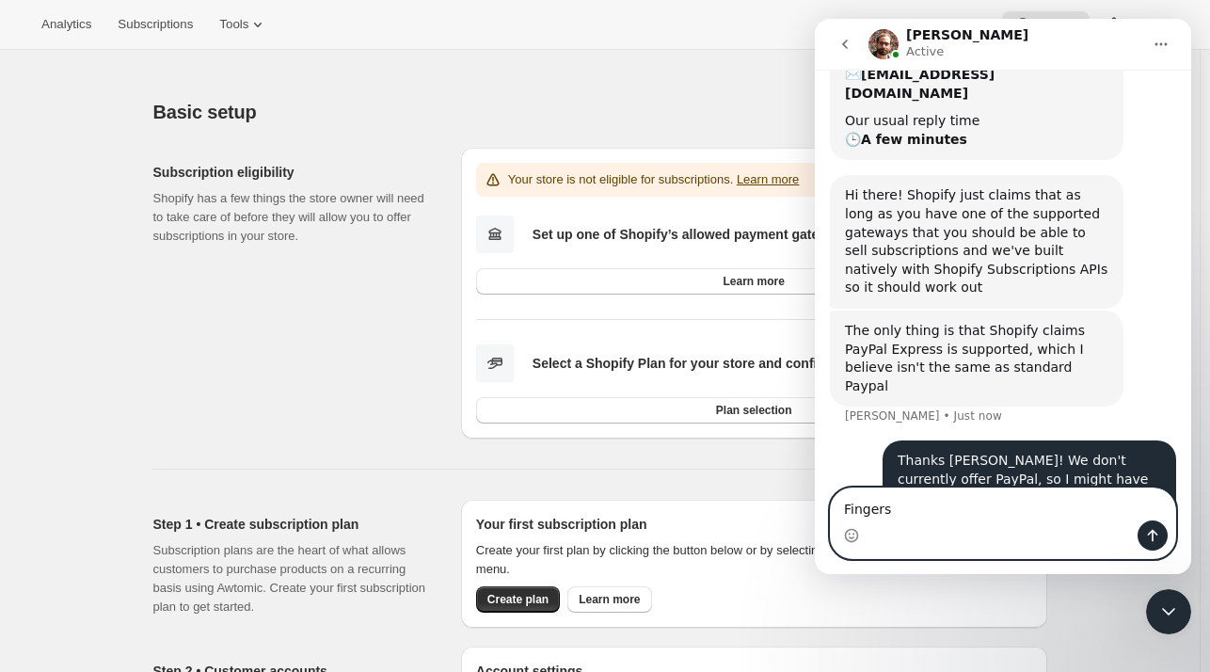
scroll to position [856, 0]
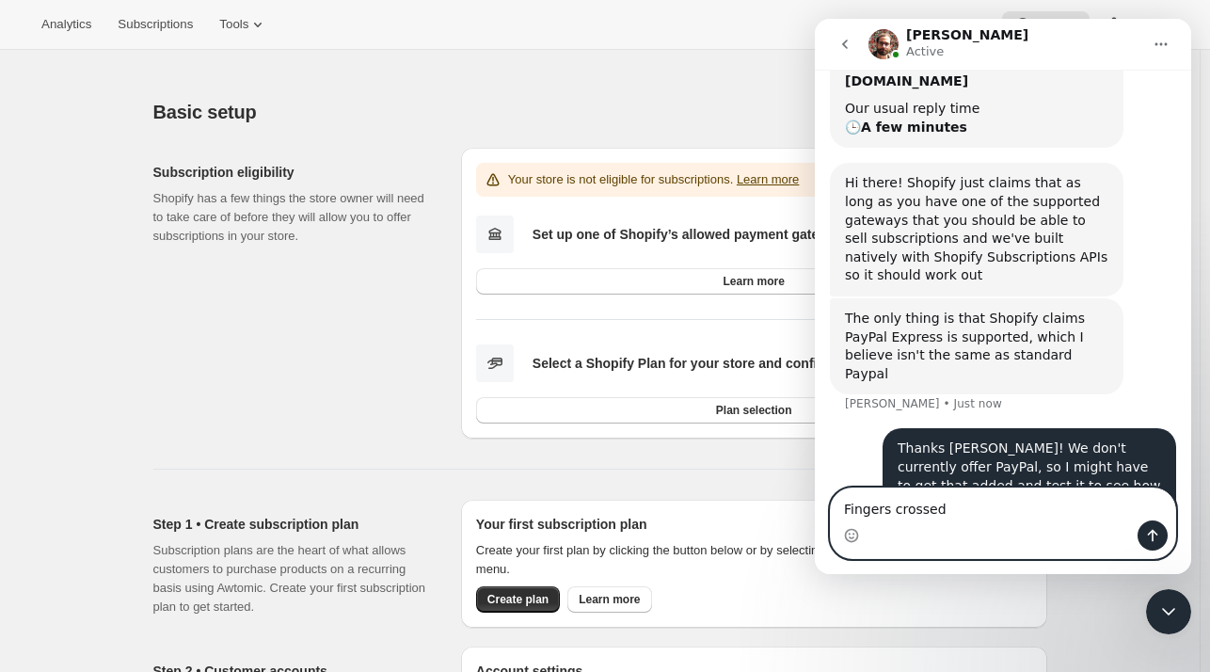
type textarea "Fingers crossed!"
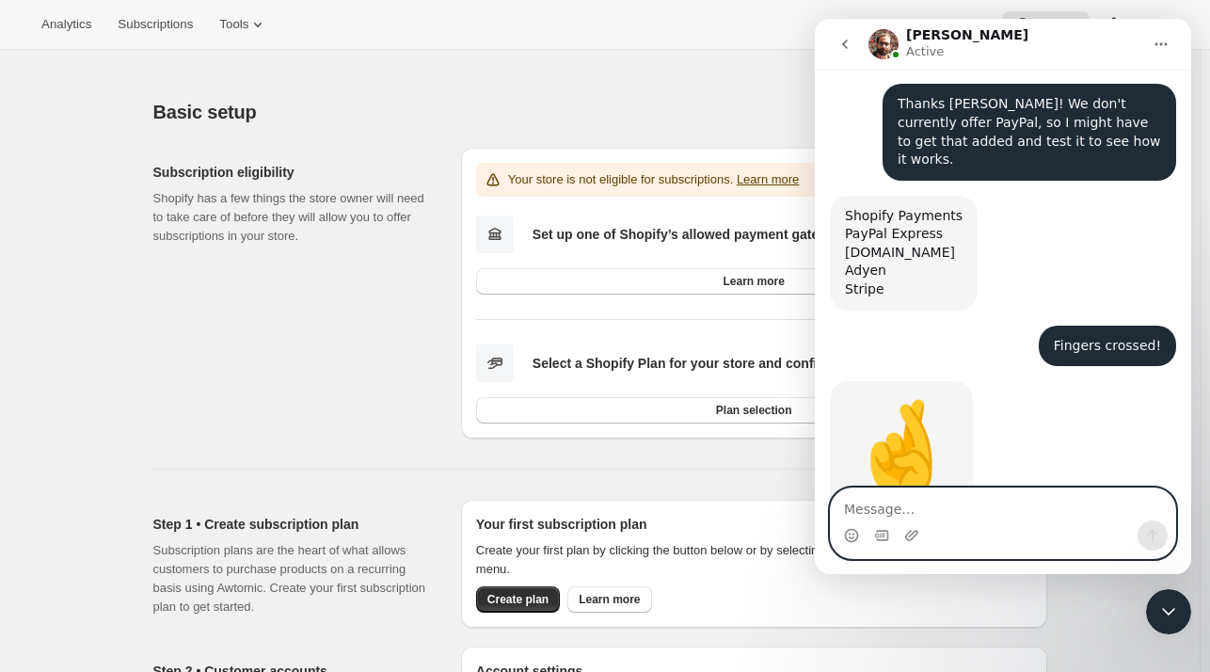
scroll to position [1224, 0]
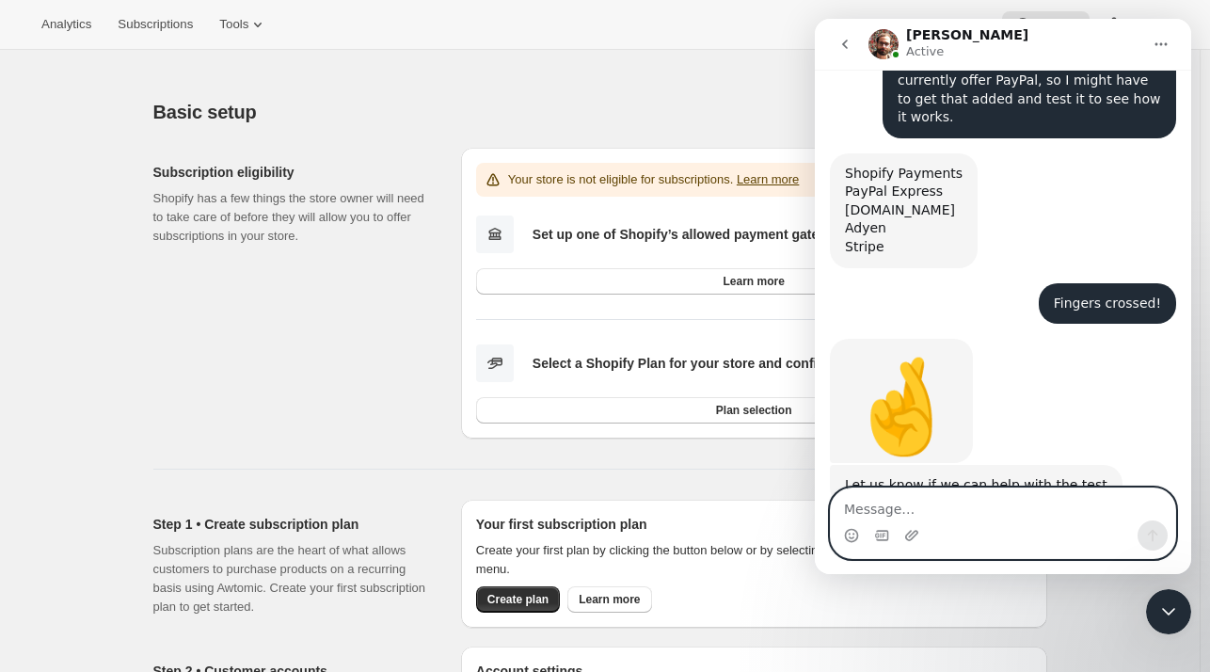
click at [984, 506] on textarea "Message…" at bounding box center [1003, 504] width 344 height 32
type textarea "Sure thing! I'll be in touch if needed"
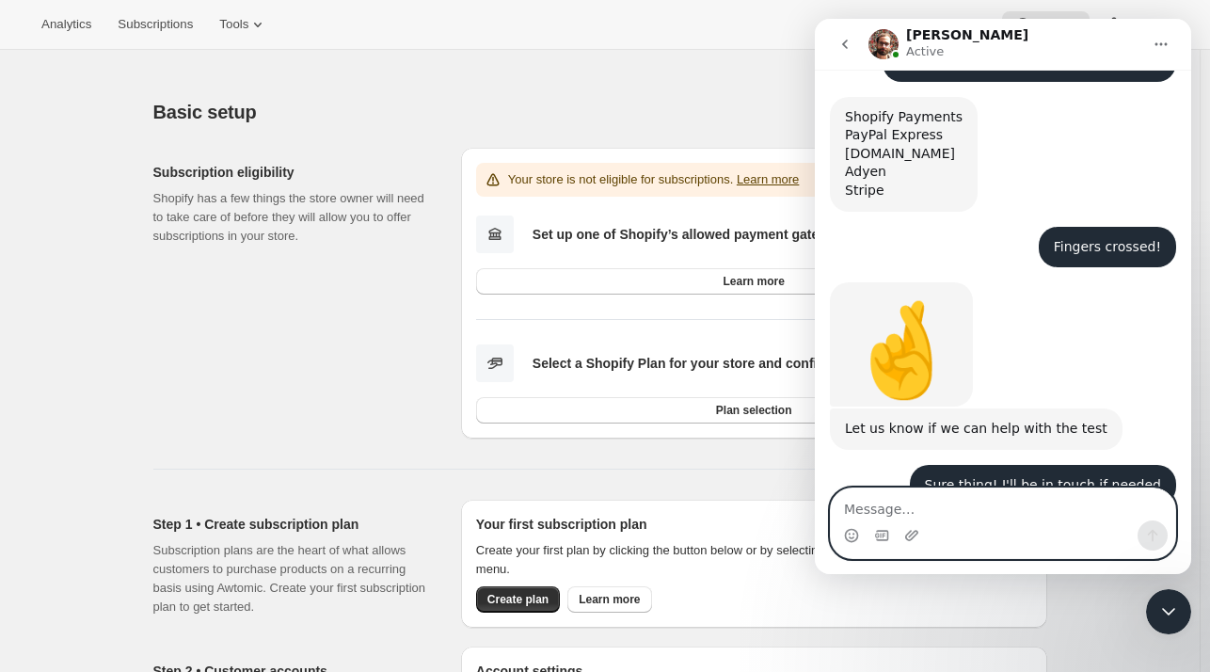
scroll to position [1283, 0]
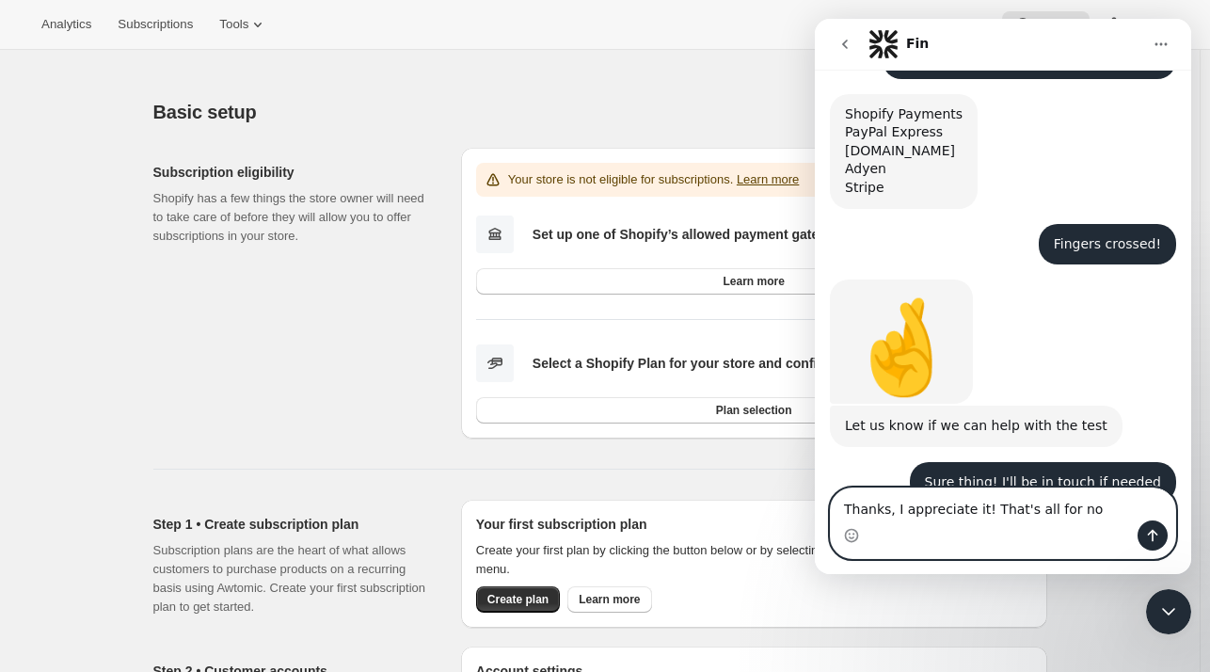
type textarea "Thanks, I appreciate it! That's all for now"
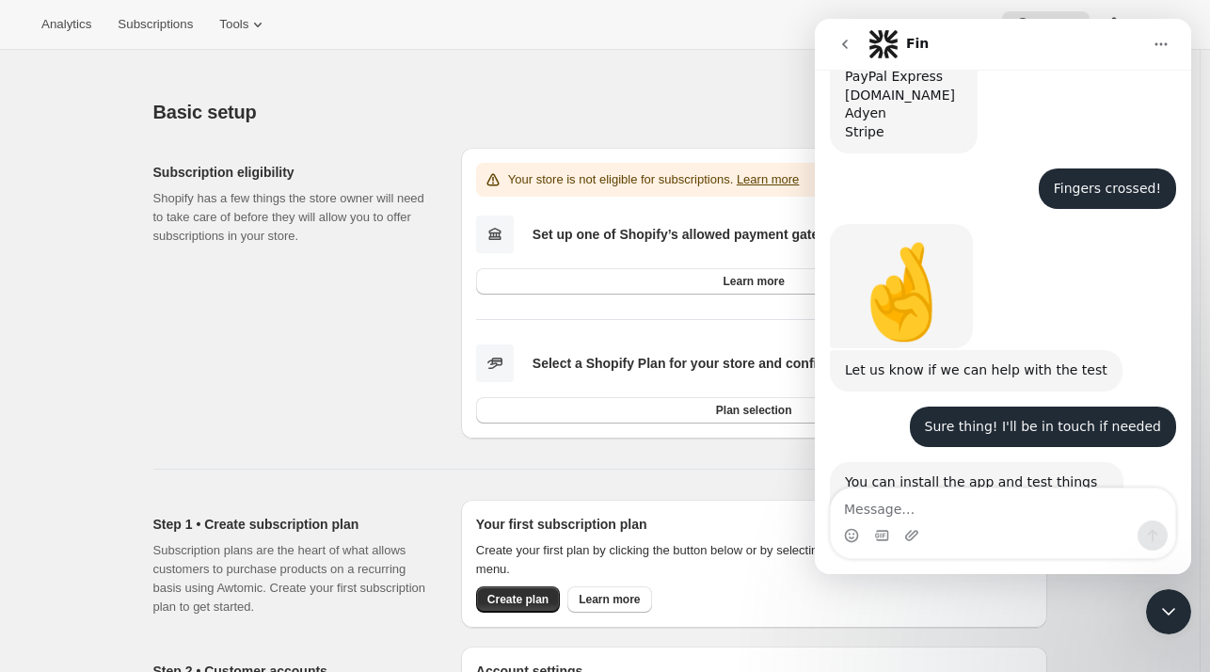
click at [839, 41] on icon "go back" at bounding box center [845, 44] width 15 height 15
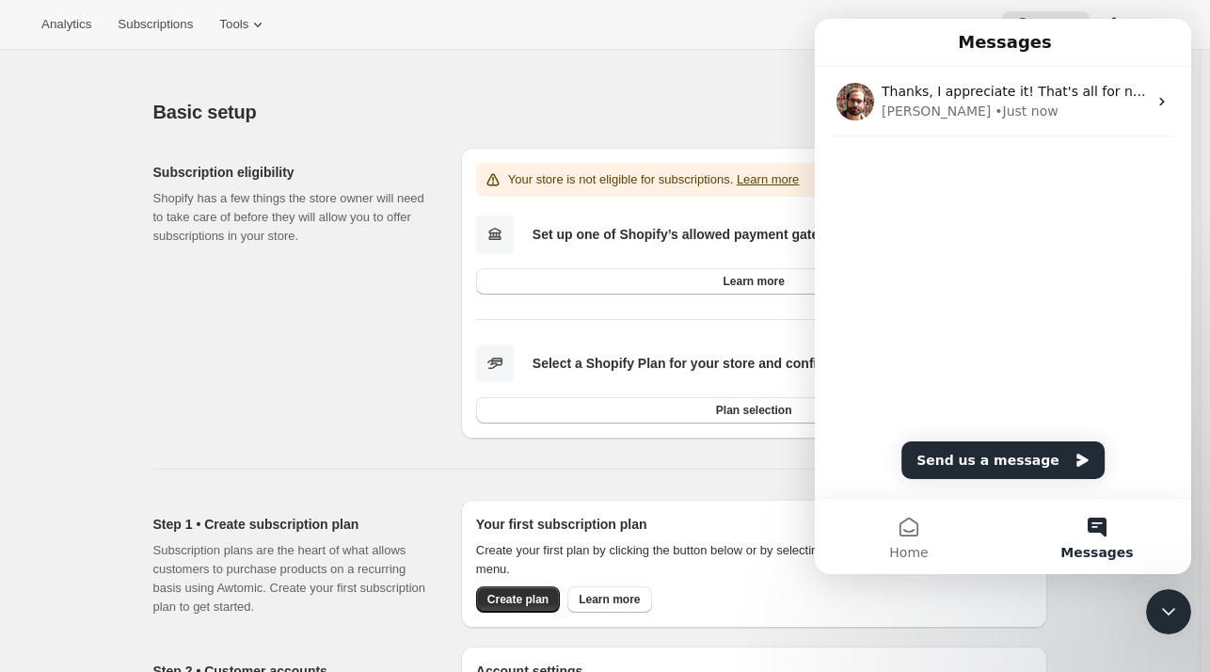
scroll to position [0, 0]
click at [1103, 536] on button "Messages" at bounding box center [1097, 536] width 188 height 75
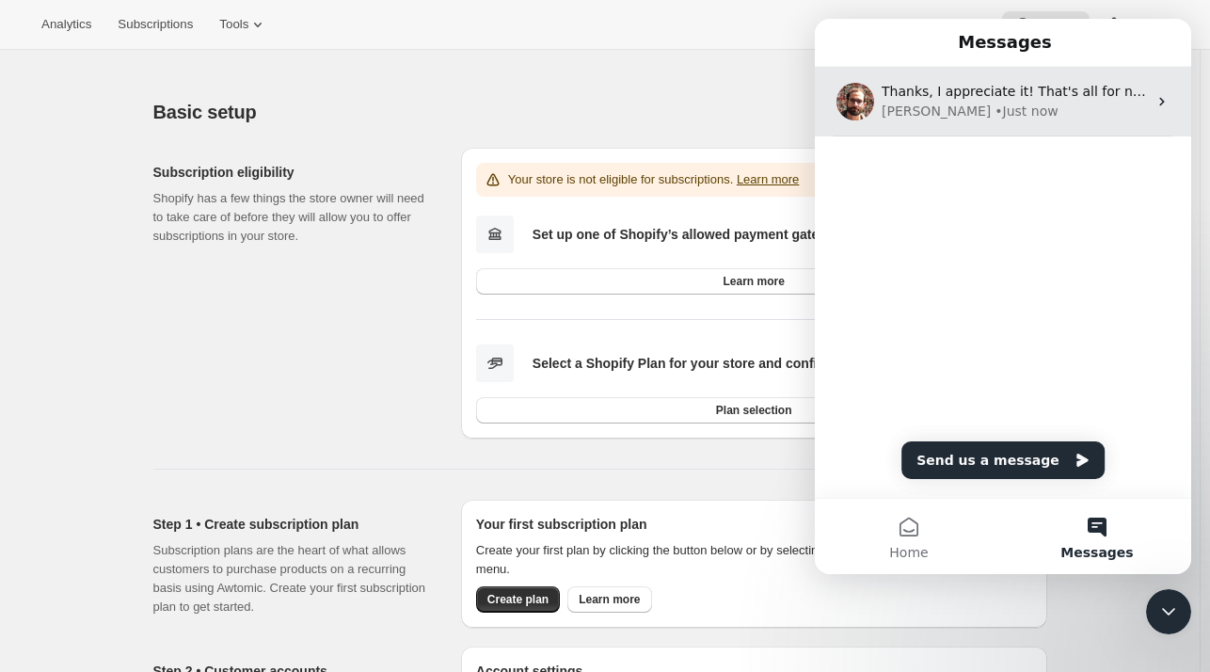
click at [1083, 90] on span "Thanks, I appreciate it! That's all for now" at bounding box center [1017, 91] width 270 height 15
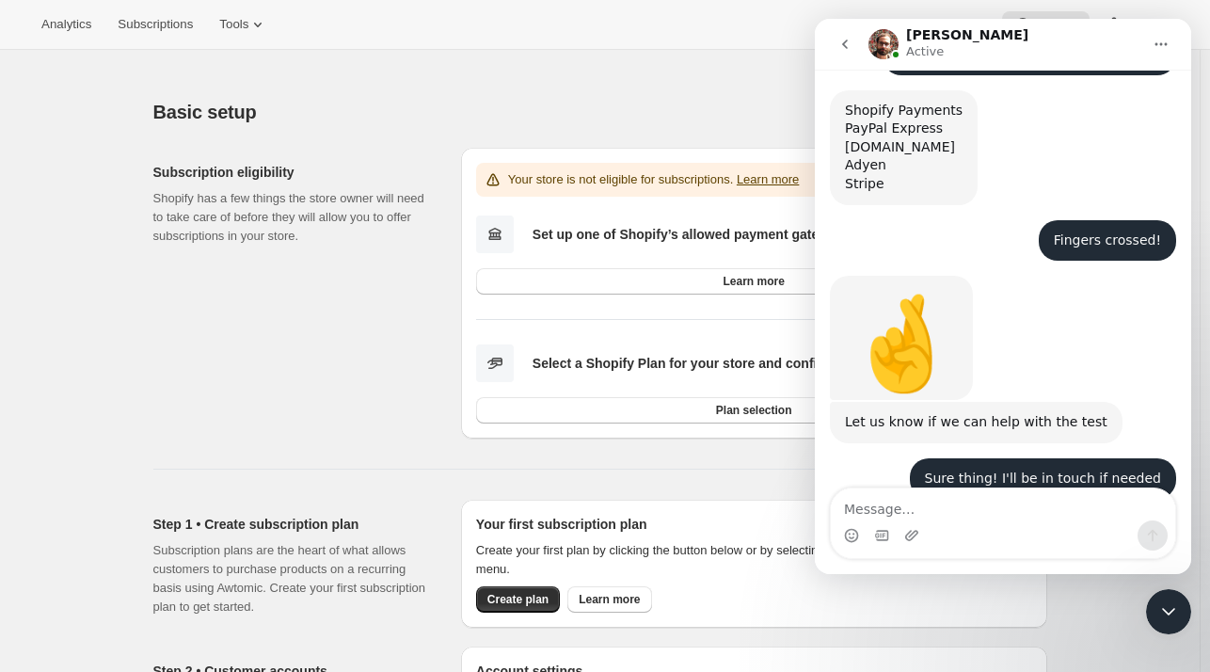
scroll to position [1338, 0]
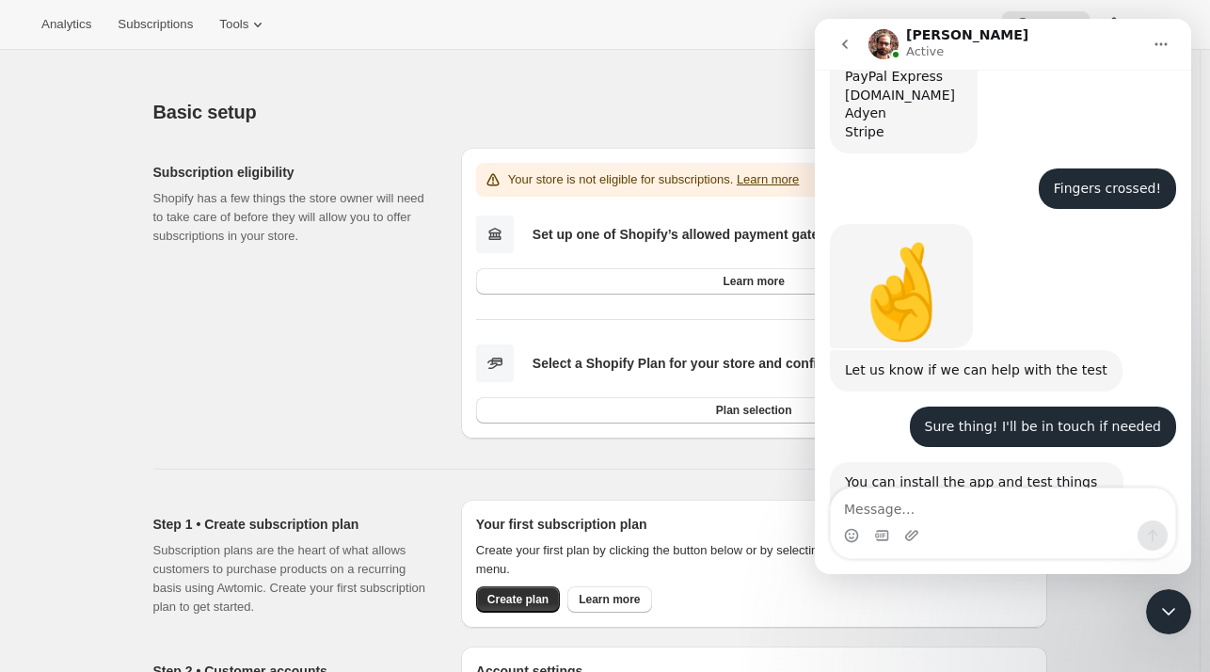
click at [1162, 625] on div "Close Intercom Messenger" at bounding box center [1168, 611] width 45 height 45
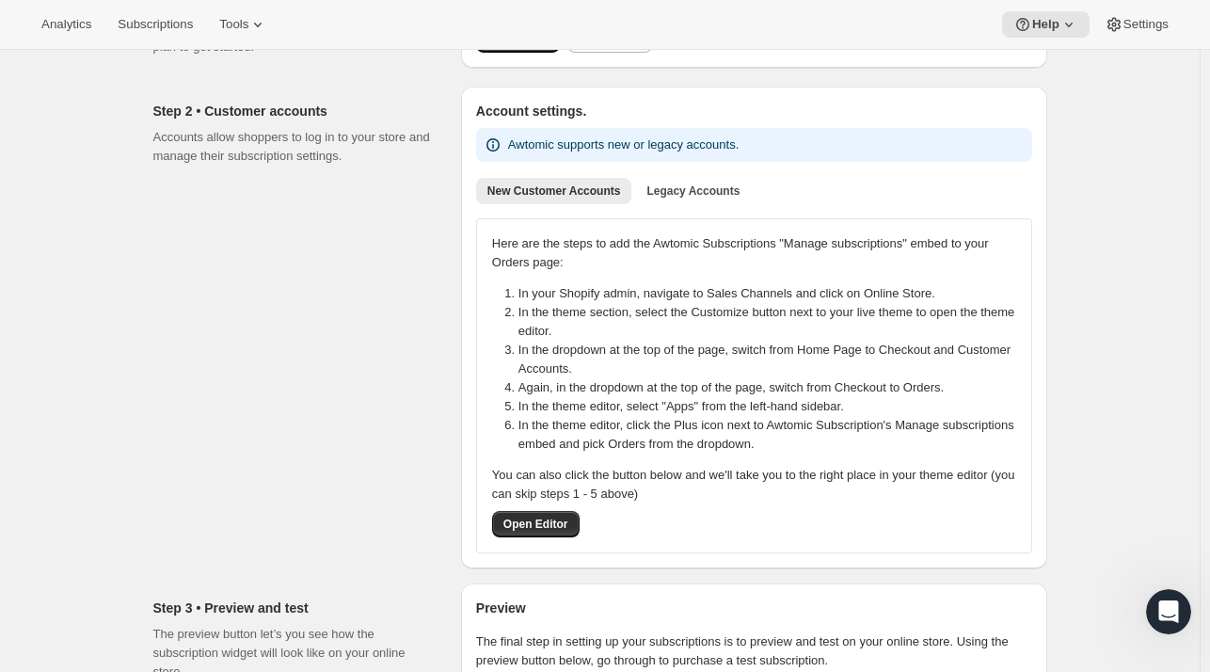
scroll to position [0, 0]
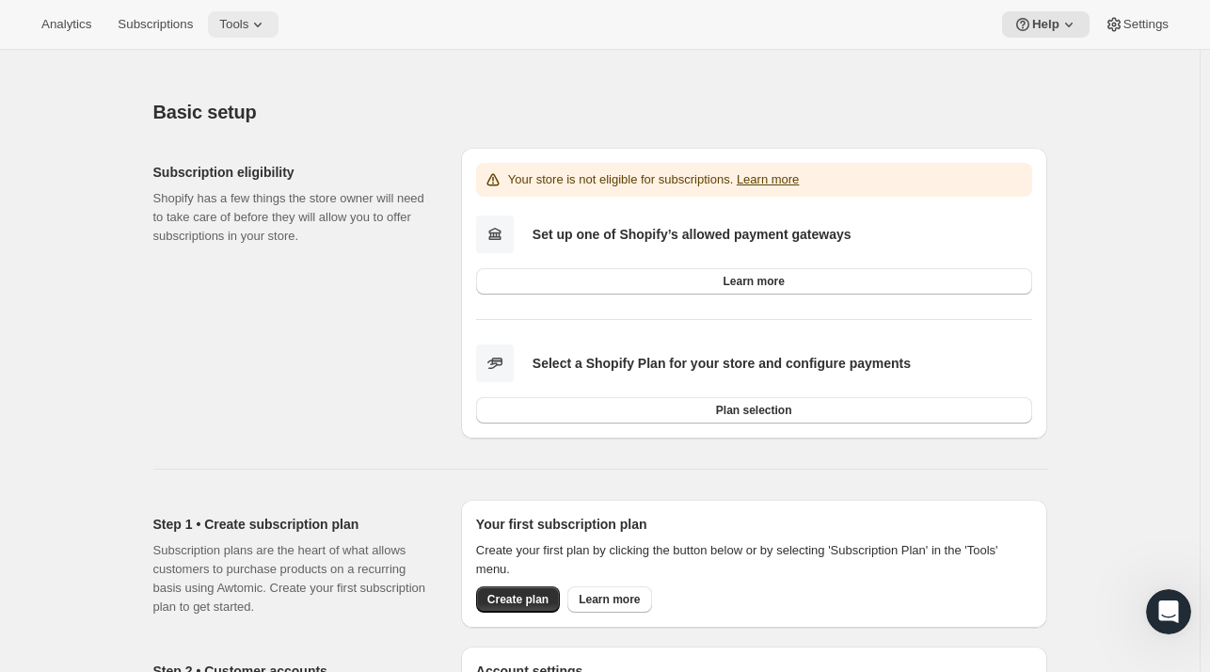
click at [238, 31] on span "Tools" at bounding box center [233, 24] width 29 height 15
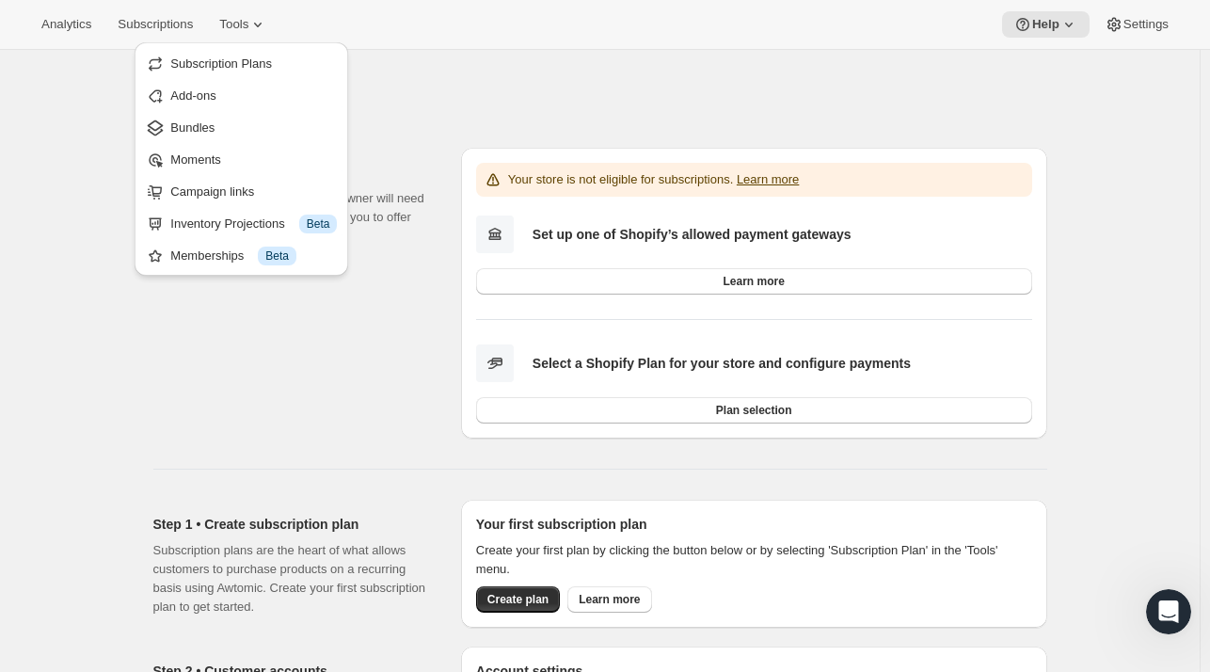
click at [403, 69] on div at bounding box center [600, 63] width 894 height 26
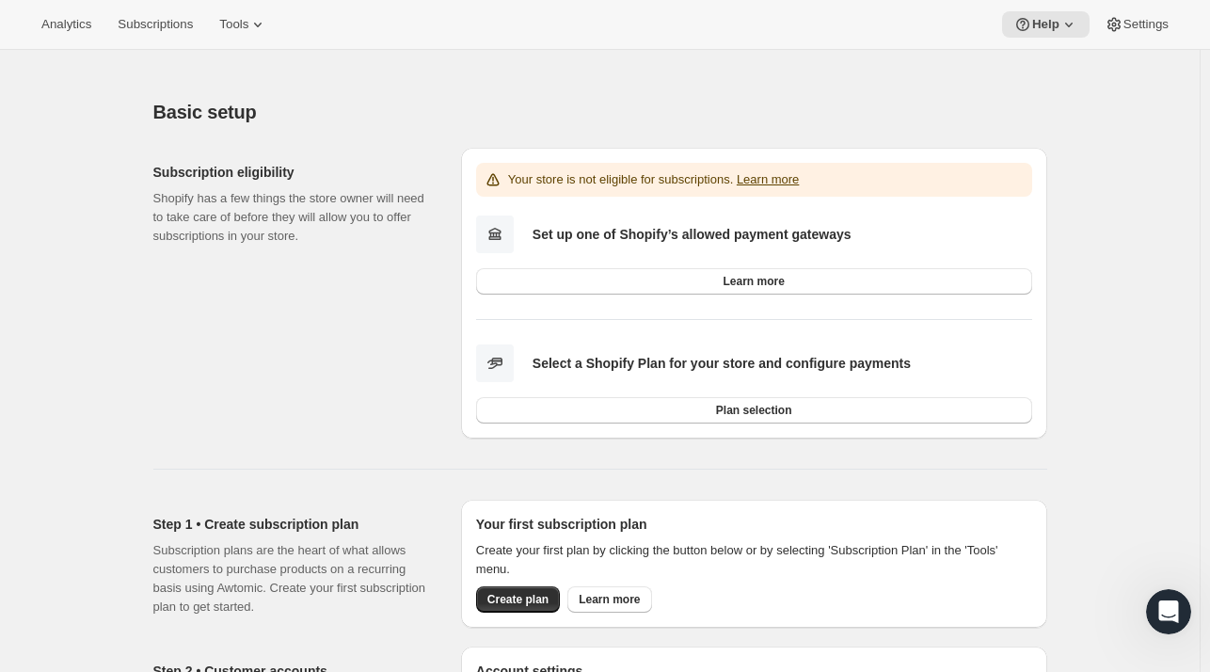
click at [201, 8] on div "Analytics Subscriptions Tools Help Settings" at bounding box center [605, 25] width 1210 height 50
click at [230, 24] on span "Tools" at bounding box center [233, 24] width 29 height 15
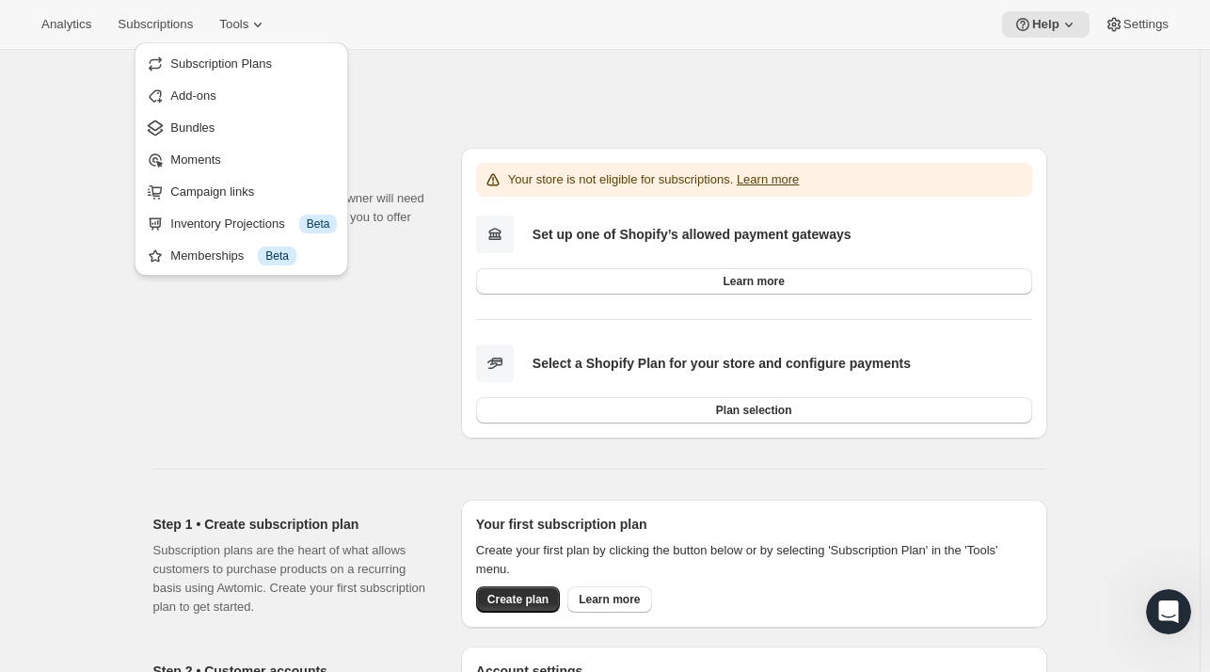
click at [199, 331] on div "Subscription eligibility Shopify has a few things the store owner will need to …" at bounding box center [299, 293] width 293 height 291
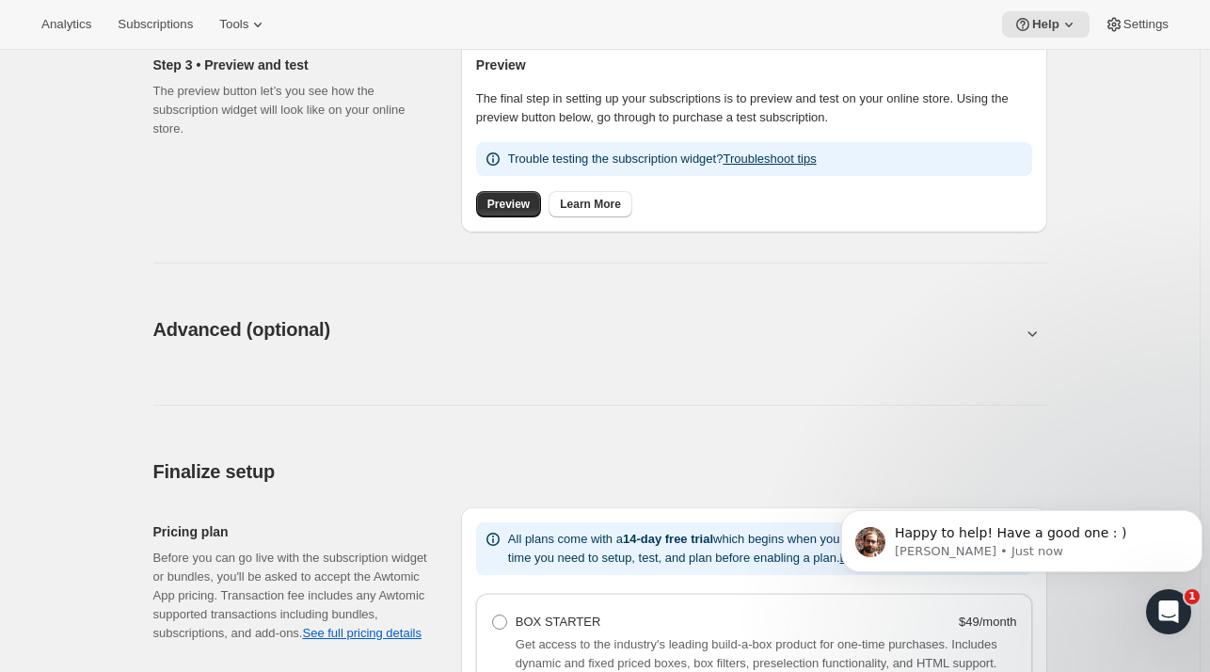
click at [1033, 328] on icon at bounding box center [1032, 333] width 19 height 19
type input "<div style="text-align: center"> <hr> <br/><h3>Having issues managing your subs…"
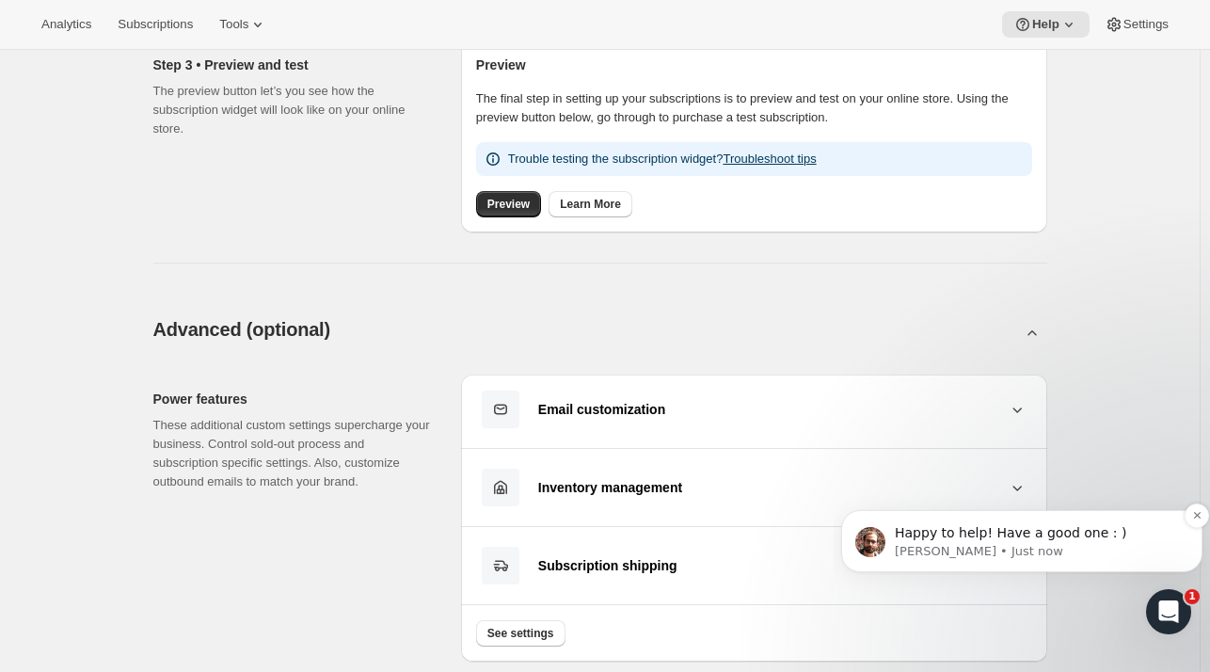
click at [964, 534] on p "Happy to help! Have a good one : )" at bounding box center [1037, 533] width 284 height 19
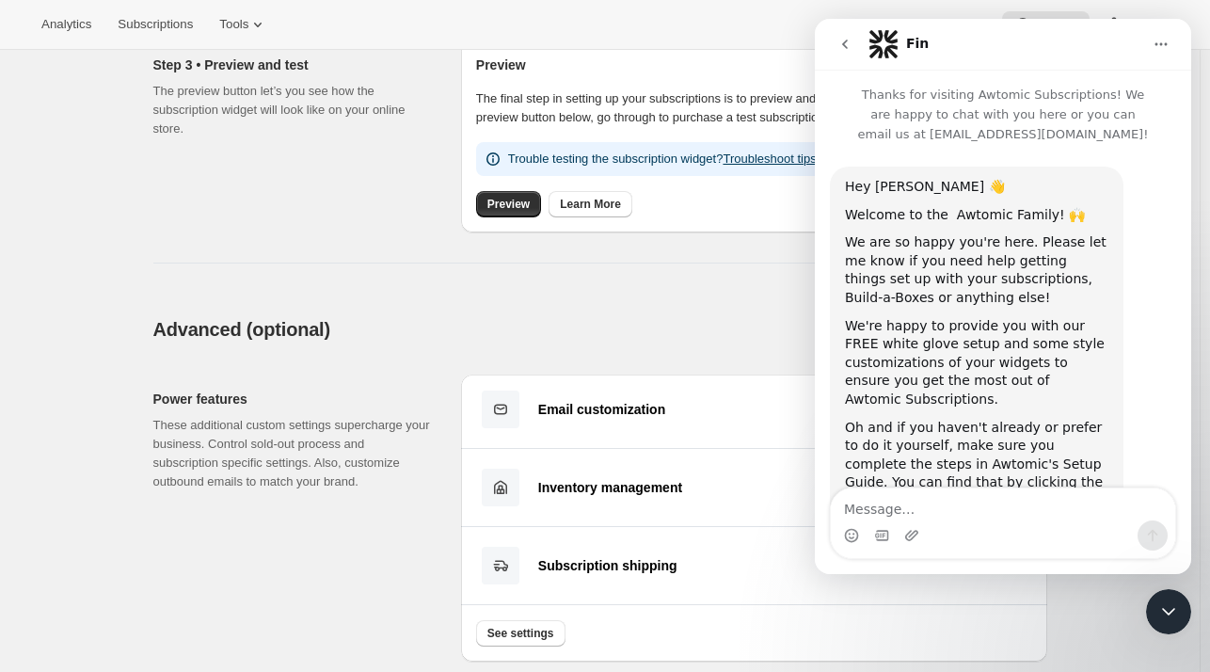
scroll to position [95, 0]
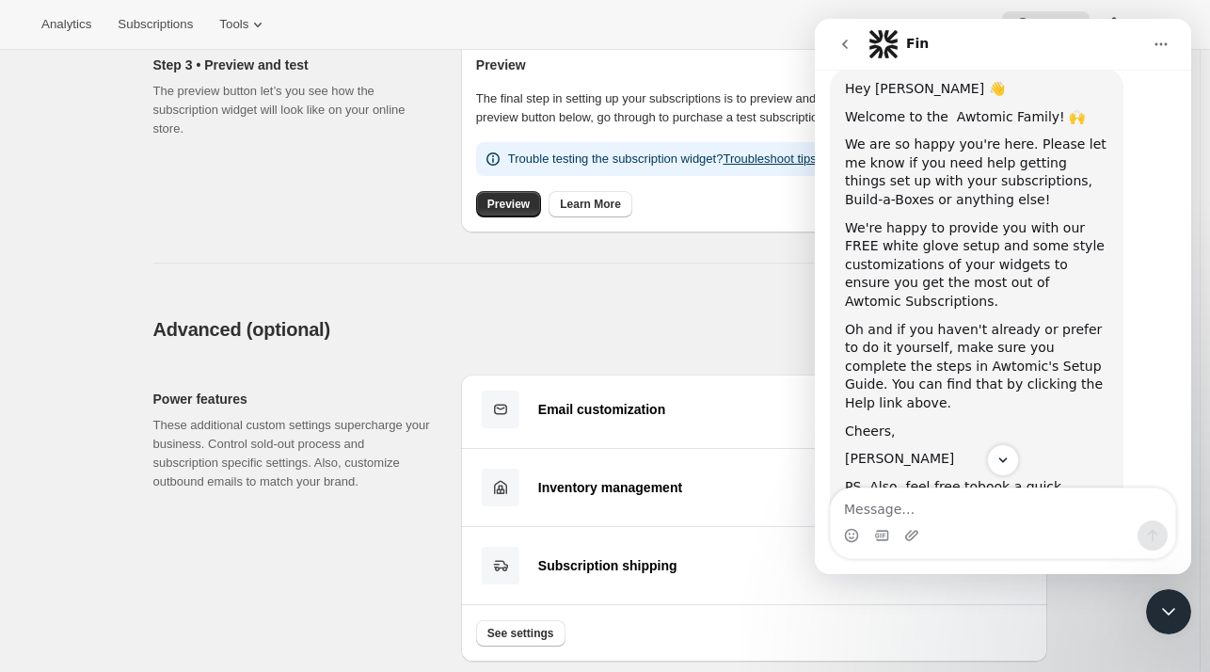
click at [1188, 616] on div "Close Intercom Messenger" at bounding box center [1168, 611] width 45 height 45
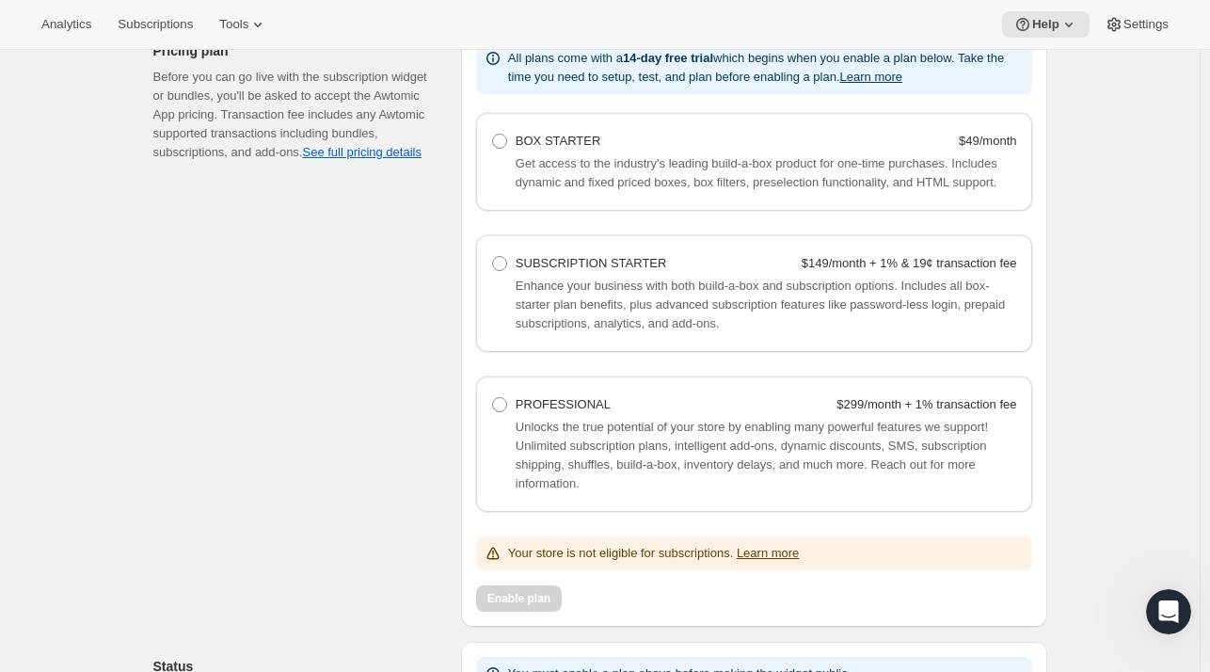
scroll to position [2500, 0]
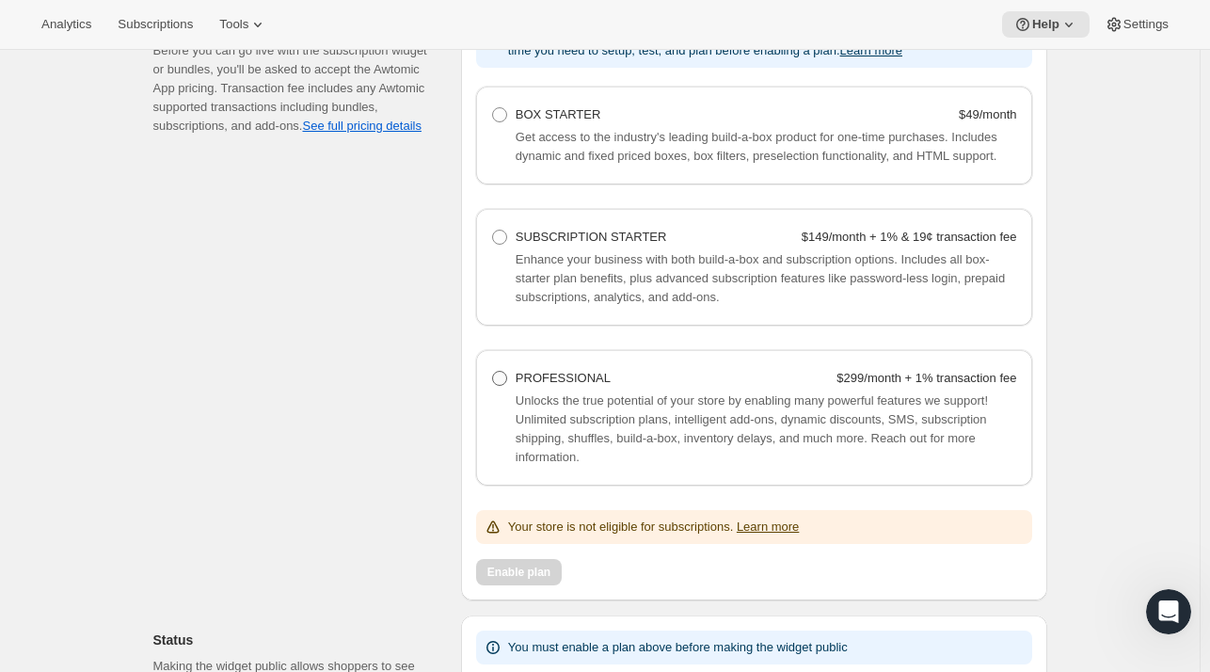
click at [508, 378] on span at bounding box center [499, 378] width 17 height 17
click at [493, 372] on Professional "PROFESSIONAL $299/month + 1% transaction fee" at bounding box center [492, 371] width 1 height 1
radio Professional "true"
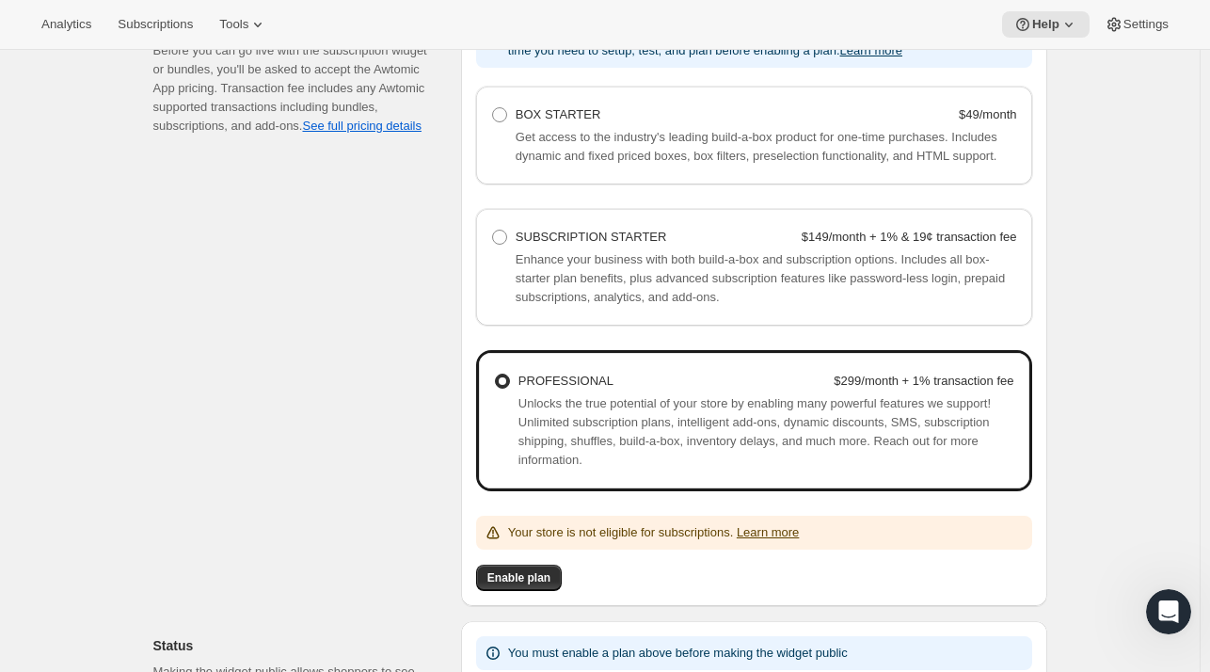
click at [510, 378] on span at bounding box center [502, 381] width 15 height 15
click at [496, 375] on Professional "PROFESSIONAL $299/month + 1% transaction fee" at bounding box center [495, 374] width 1 height 1
click at [386, 345] on div "Pricing plan Before you can go live with the subscription widget or bundles, yo…" at bounding box center [299, 303] width 293 height 606
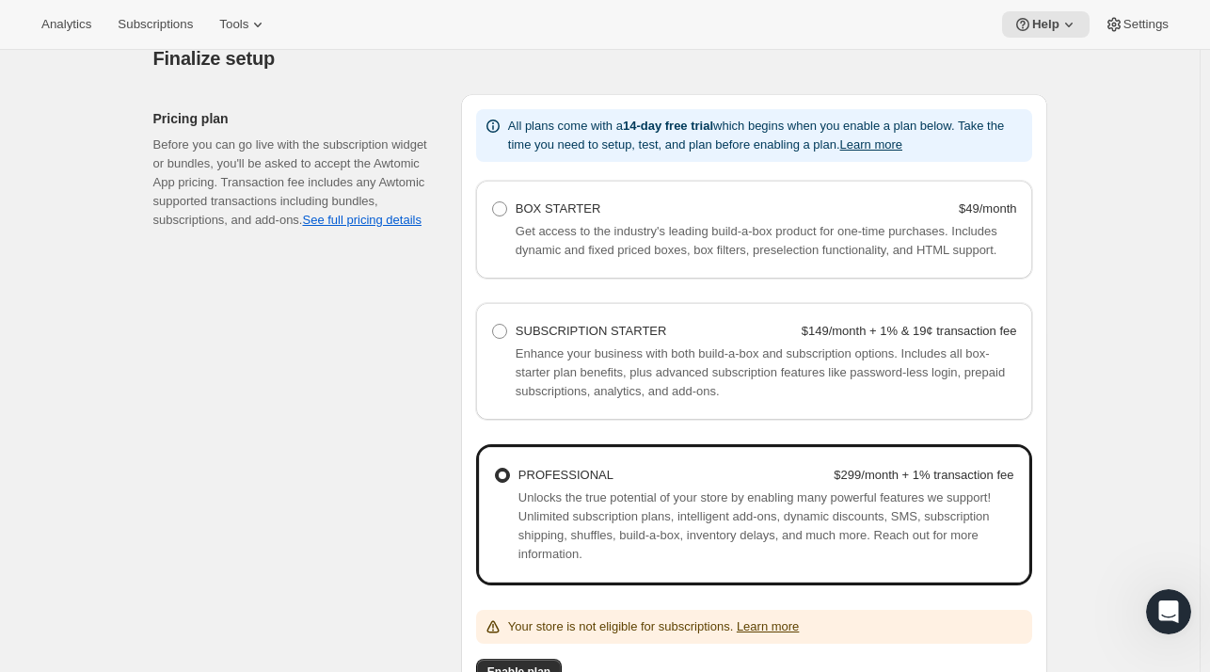
scroll to position [2718, 0]
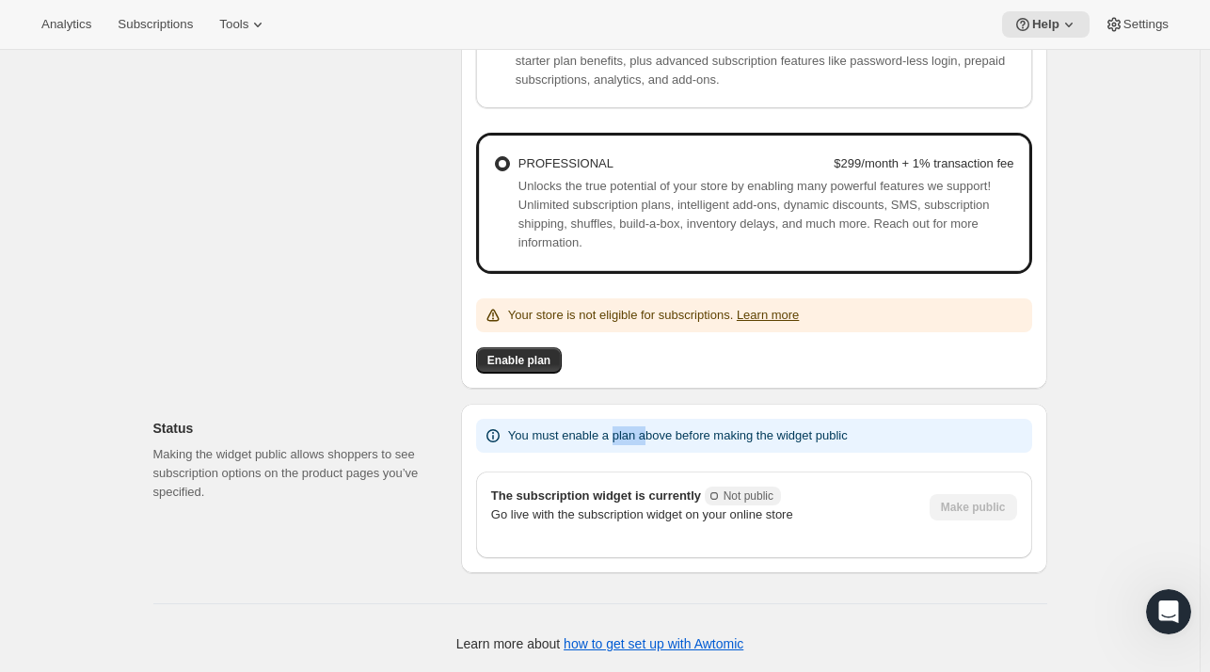
drag, startPoint x: 616, startPoint y: 434, endPoint x: 665, endPoint y: 433, distance: 49.9
click at [665, 433] on p "You must enable a plan above before making the widget public" at bounding box center [678, 435] width 340 height 19
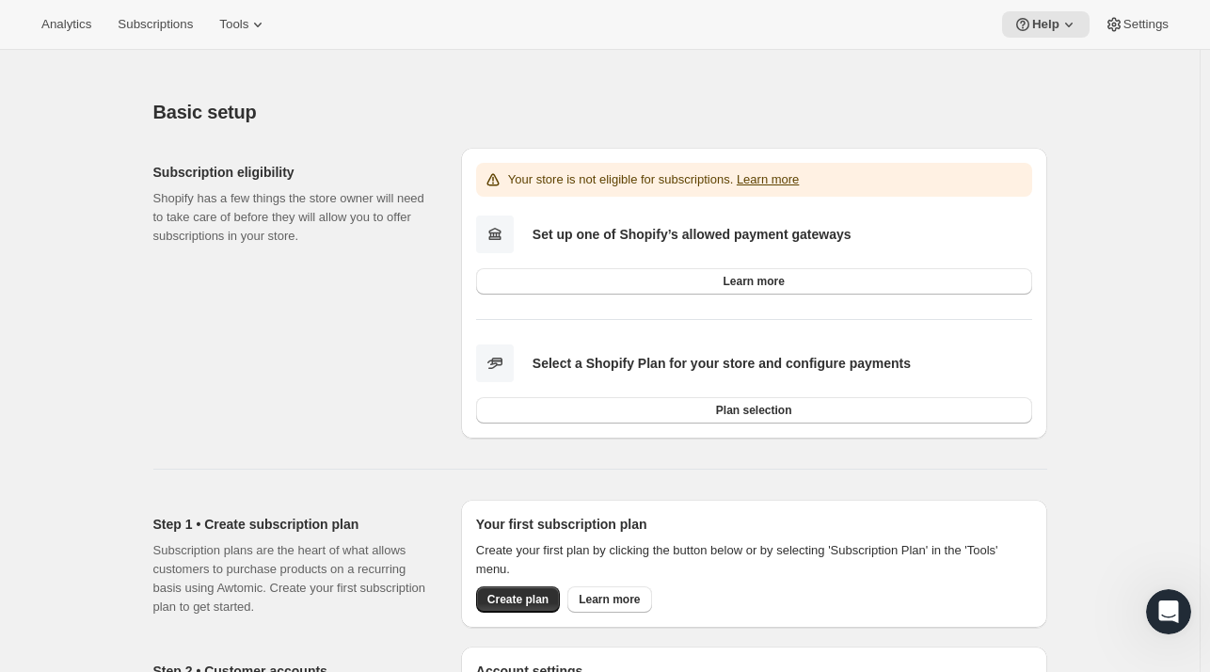
scroll to position [0, 0]
